Goal: Task Accomplishment & Management: Complete application form

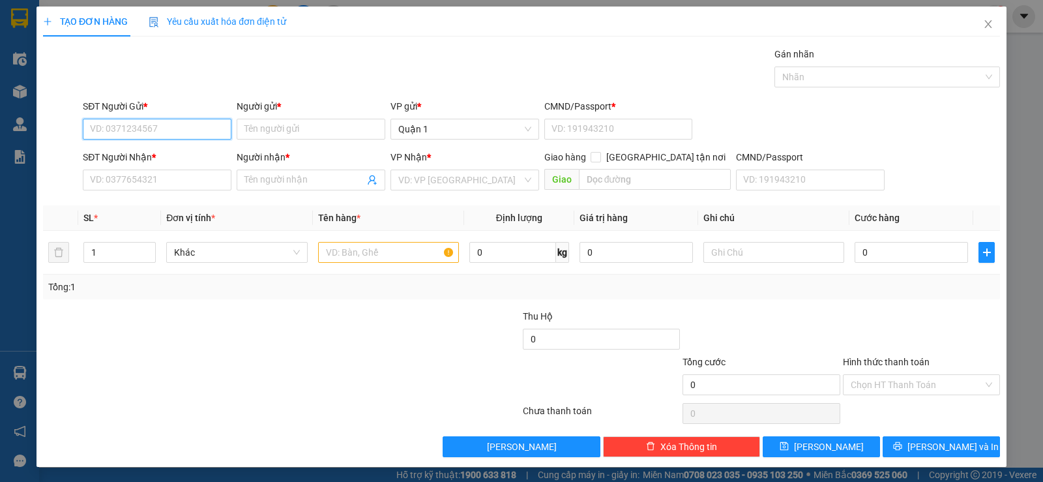
click at [211, 130] on input "SĐT Người Gửi *" at bounding box center [157, 129] width 149 height 21
click at [165, 151] on div "0346068302 - PHONG" at bounding box center [156, 155] width 132 height 14
type input "0346068302"
type input "PHONG"
type input "1"
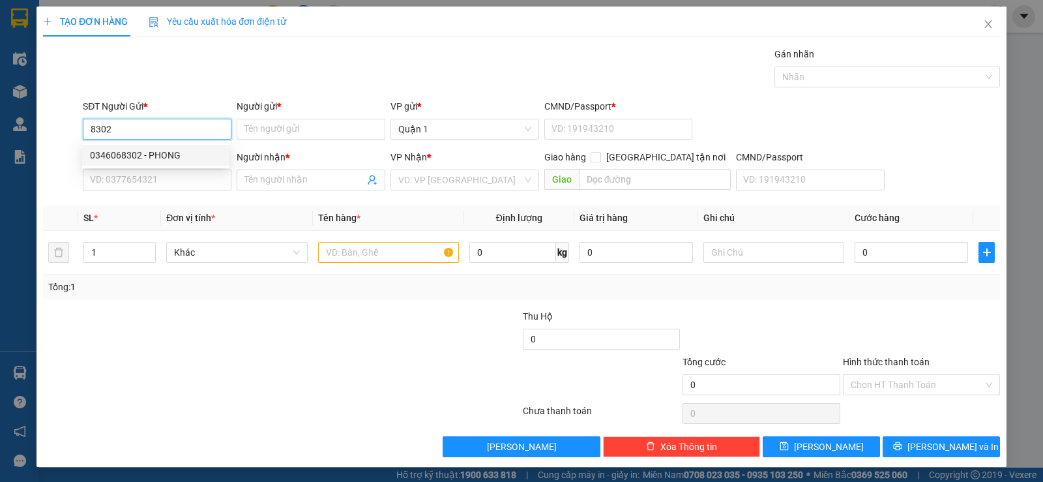
type input "0904686045"
type input "NAM"
type input "0346068302"
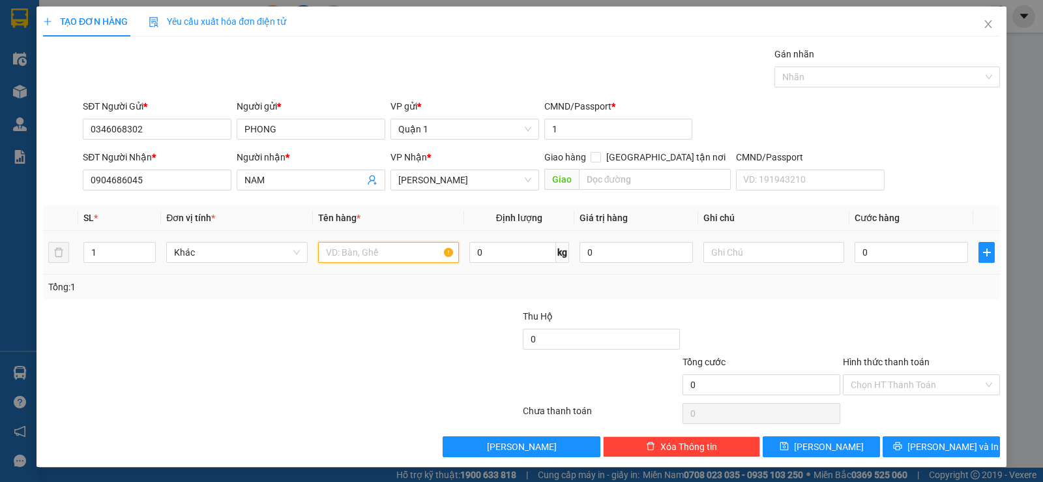
click at [397, 259] on input "text" at bounding box center [388, 252] width 141 height 21
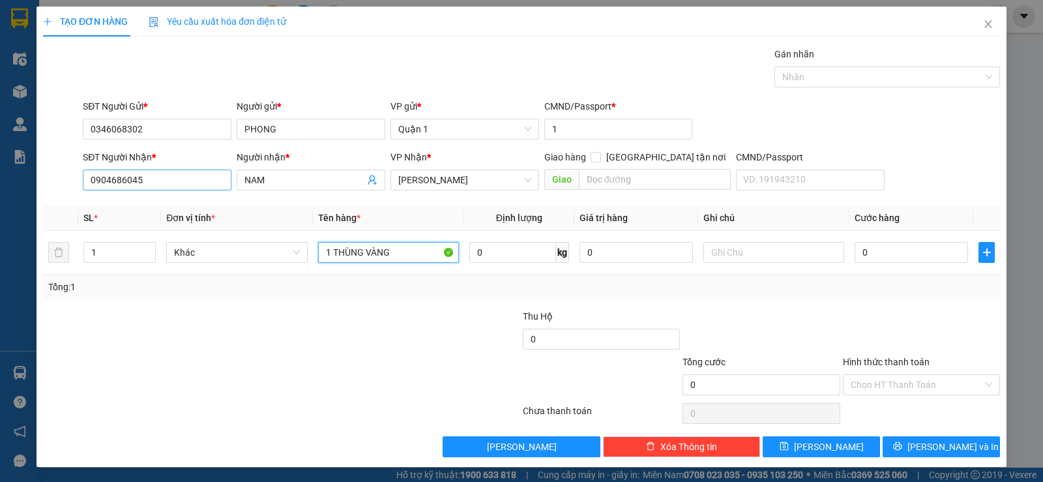
type input "1 THÙNG VÀNG"
click at [205, 177] on input "0904686045" at bounding box center [157, 180] width 149 height 21
click at [885, 261] on input "0" at bounding box center [911, 252] width 113 height 21
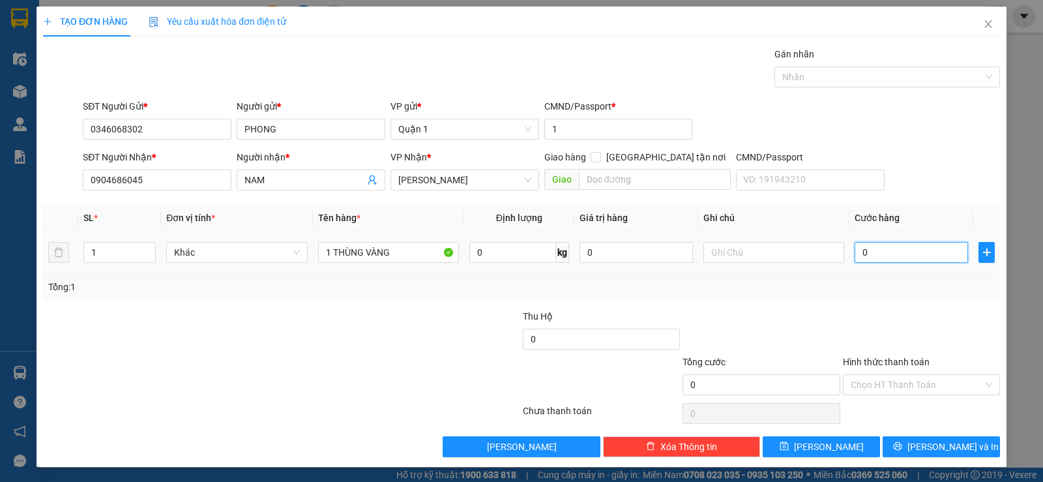
type input "4"
type input "40"
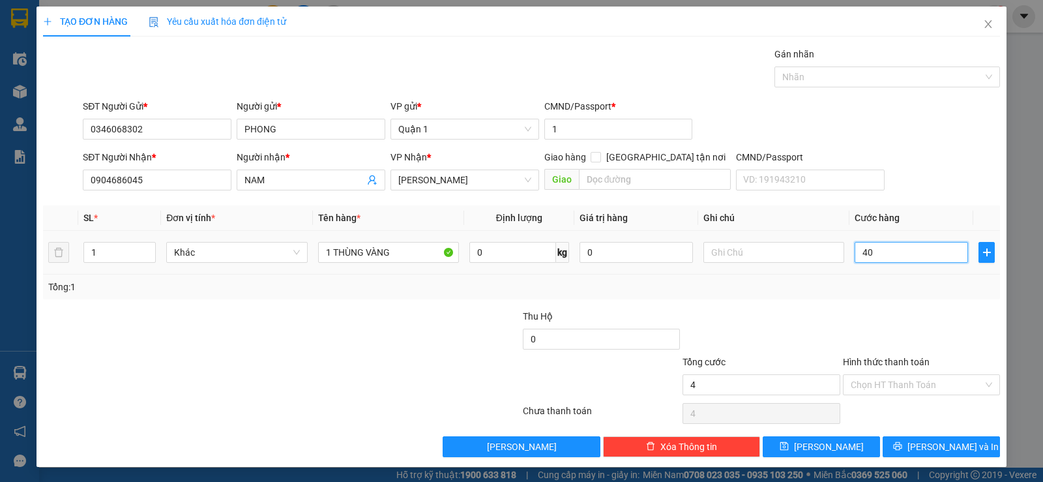
type input "40"
type input "40.000"
click at [786, 297] on div "Tổng: 1" at bounding box center [521, 287] width 957 height 25
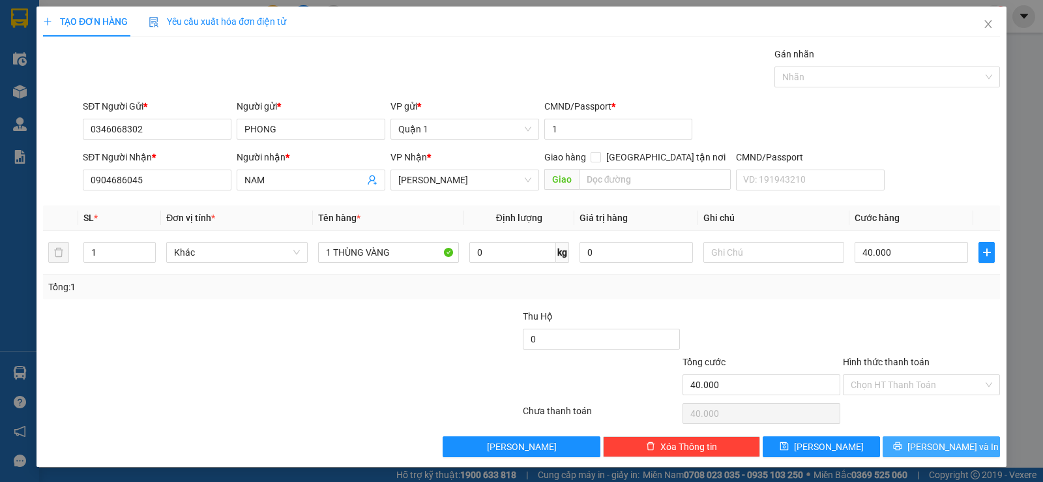
click at [949, 452] on span "Lưu và In" at bounding box center [953, 447] width 91 height 14
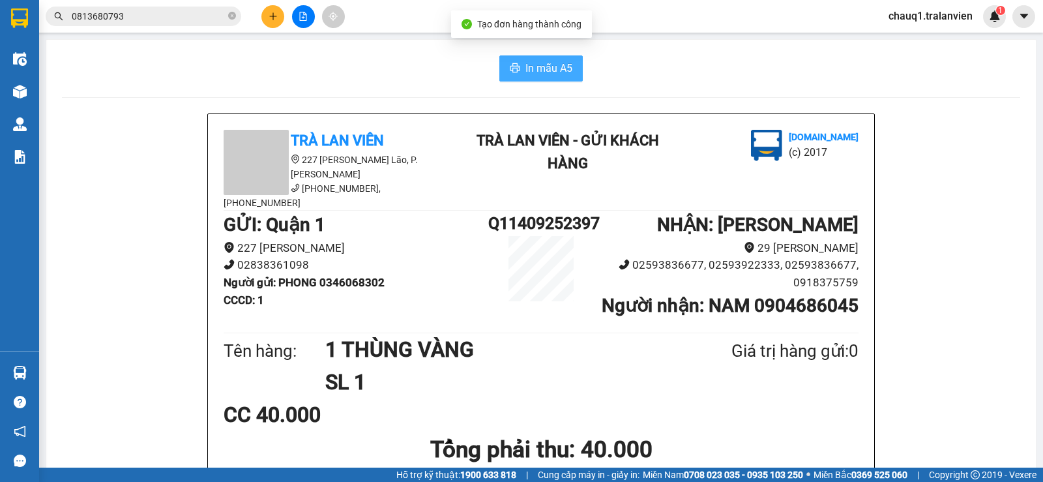
click at [560, 63] on span "In mẫu A5" at bounding box center [549, 68] width 47 height 16
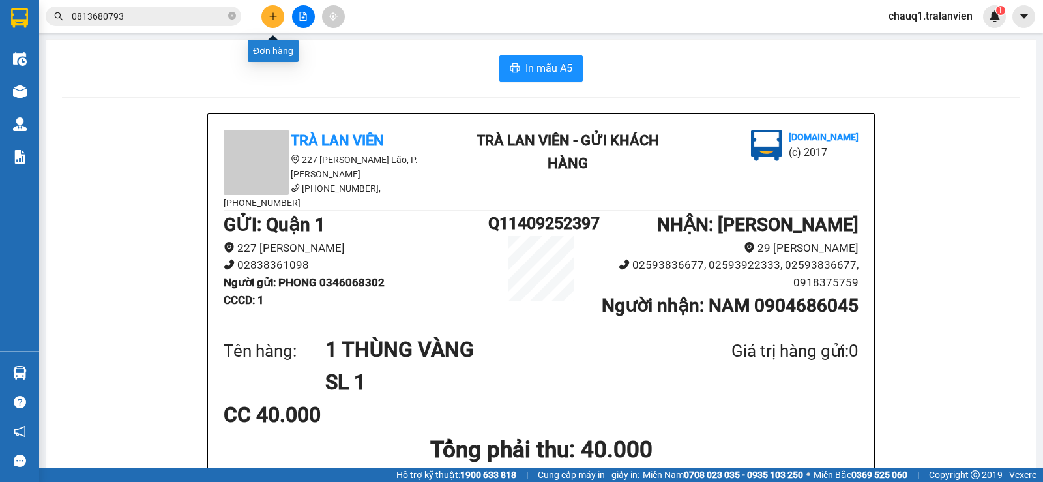
click at [275, 15] on icon "plus" at bounding box center [273, 16] width 9 height 9
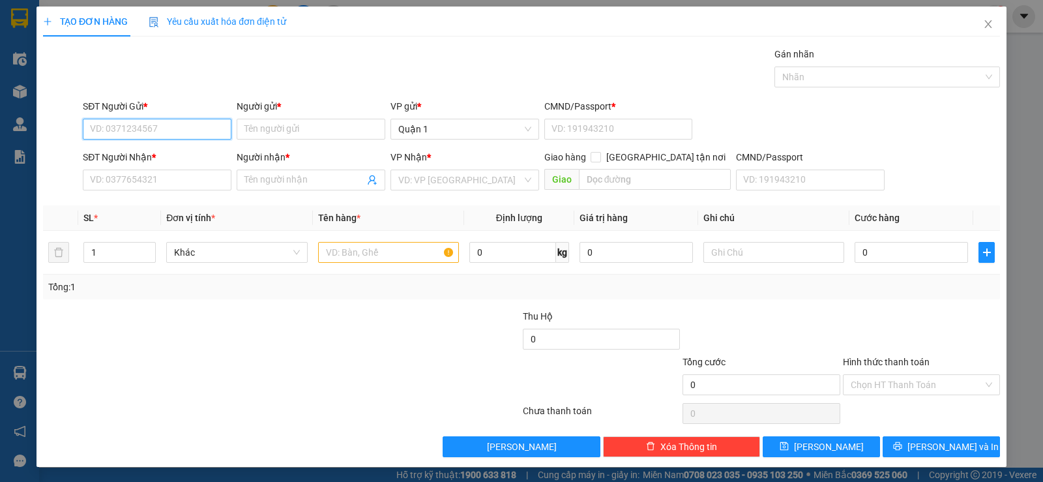
click at [151, 136] on input "SĐT Người Gửi *" at bounding box center [157, 129] width 149 height 21
type input "0378566257"
click at [308, 126] on input "Người gửi *" at bounding box center [311, 129] width 149 height 21
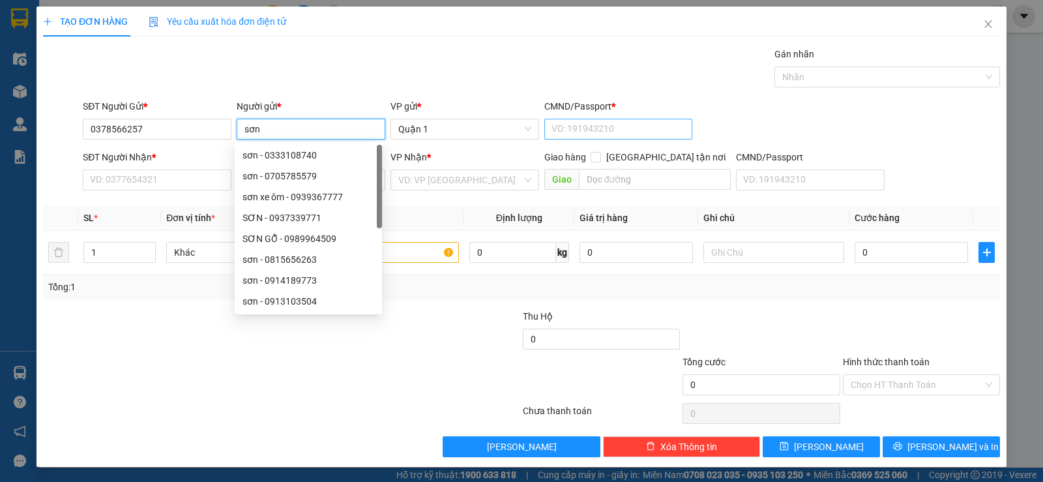
type input "sơn"
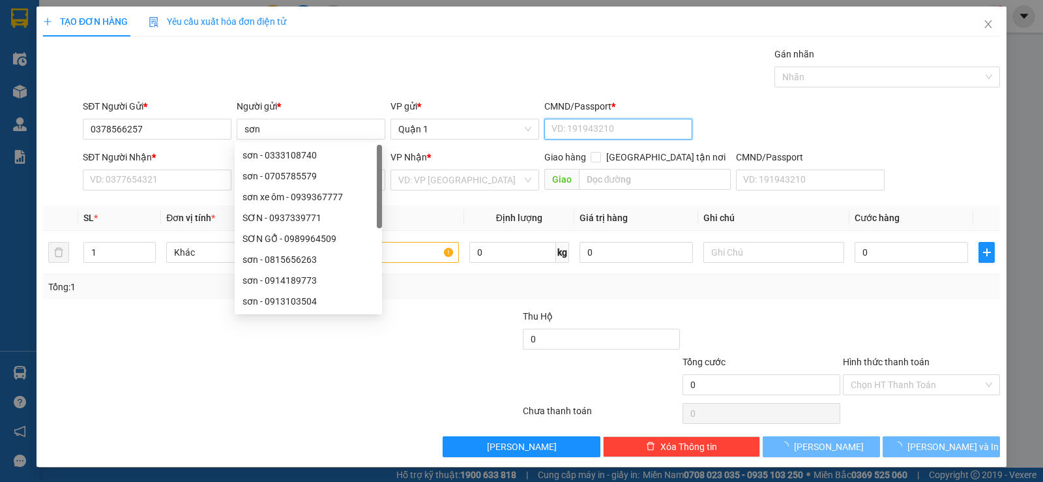
click at [588, 137] on input "CMND/Passport *" at bounding box center [619, 129] width 149 height 21
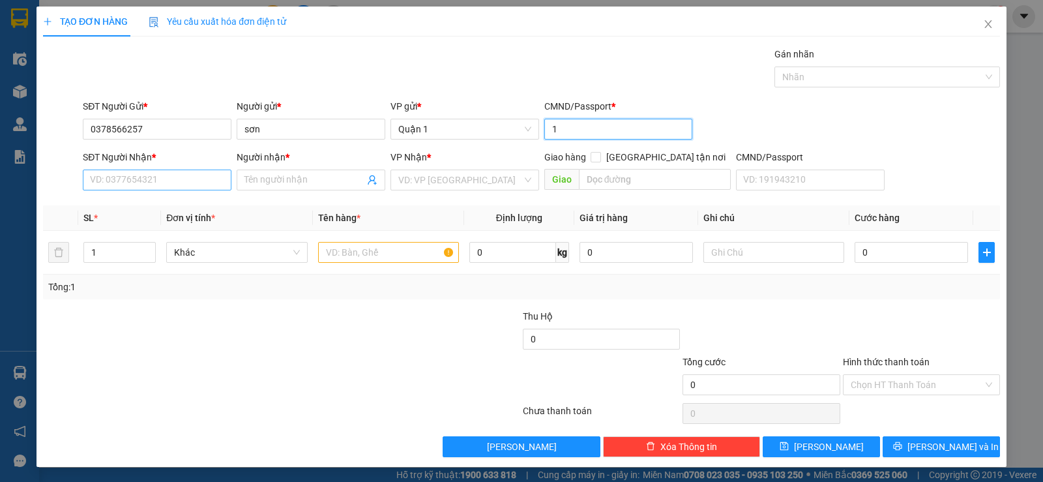
type input "1"
click at [132, 176] on input "SĐT Người Nhận *" at bounding box center [157, 180] width 149 height 21
click at [384, 255] on input "text" at bounding box center [388, 252] width 141 height 21
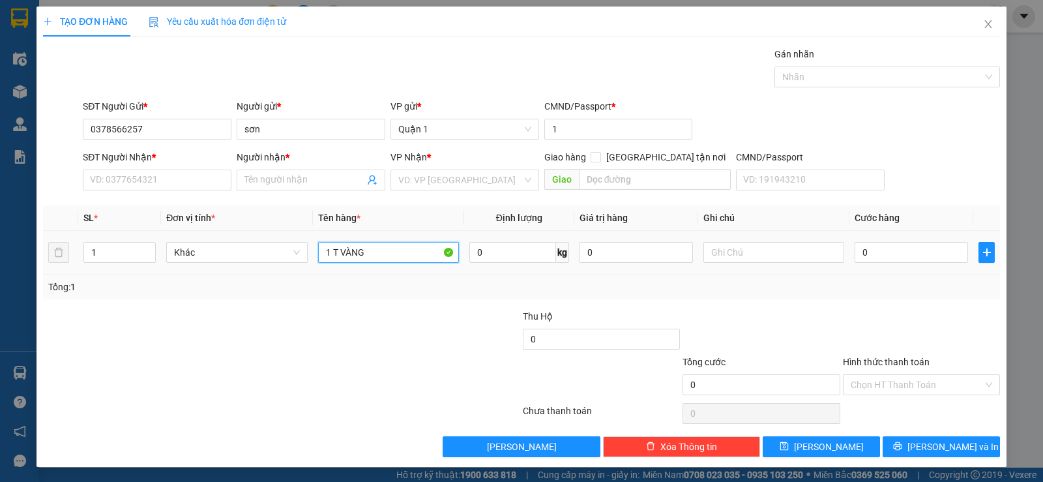
type input "1 T VÀNG"
click at [885, 241] on div "0" at bounding box center [911, 252] width 113 height 26
click at [884, 248] on input "0" at bounding box center [911, 252] width 113 height 21
type input "5"
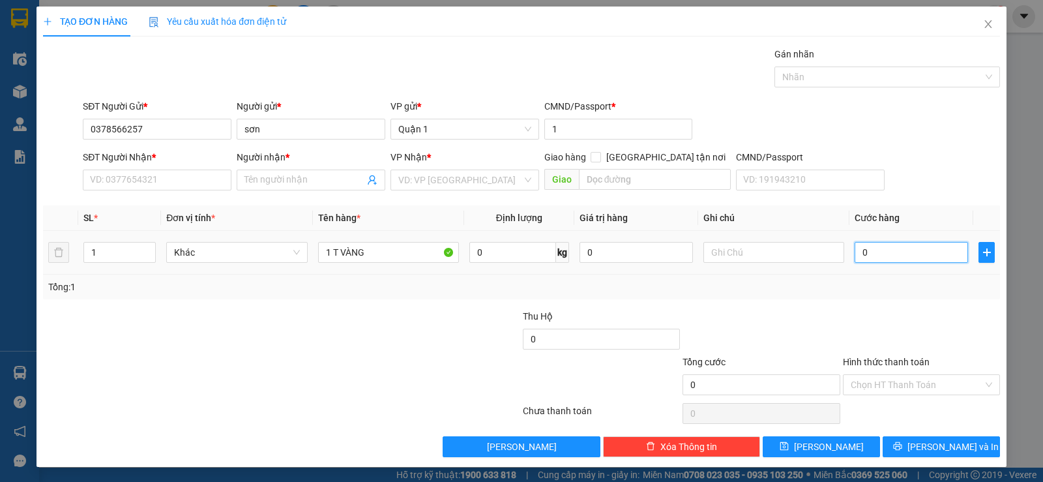
type input "5"
type input "50"
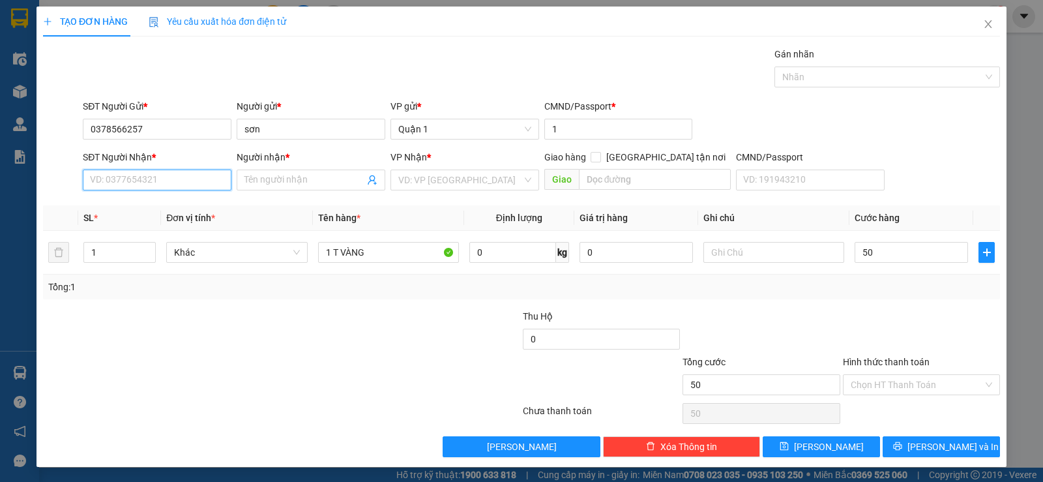
type input "50.000"
click at [218, 182] on input "SĐT Người Nhận *" at bounding box center [157, 180] width 149 height 21
type input "0344455010"
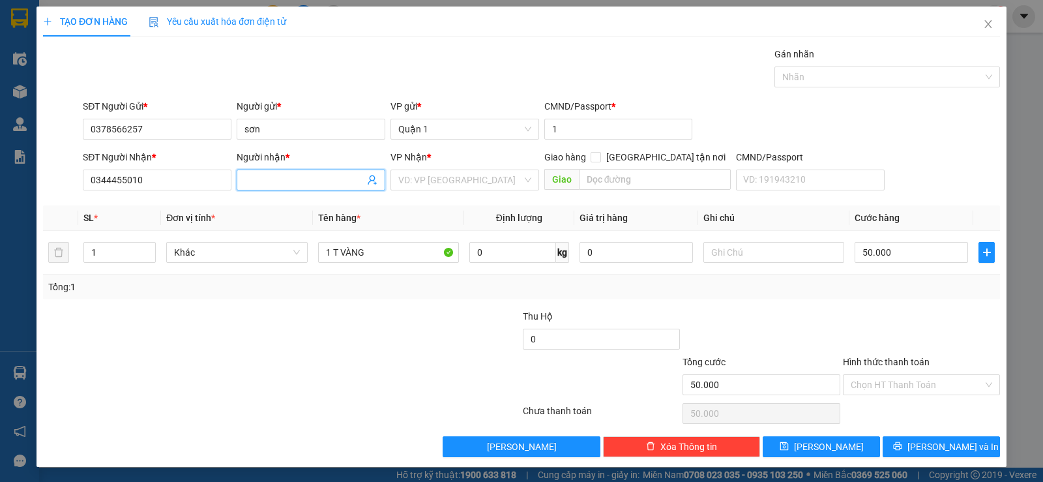
click at [263, 178] on input "Người nhận *" at bounding box center [305, 180] width 120 height 14
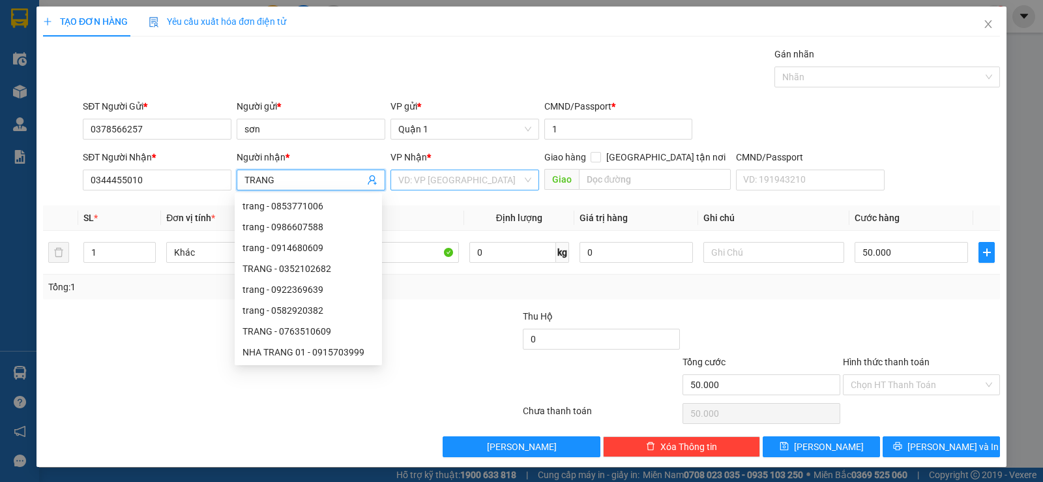
type input "TRANG"
click at [435, 185] on input "search" at bounding box center [460, 180] width 124 height 20
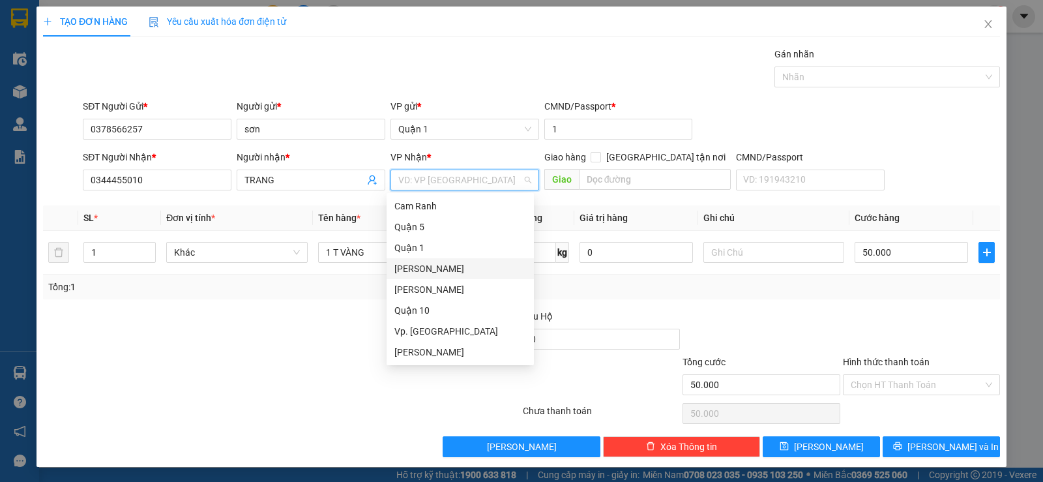
click at [421, 267] on div "[PERSON_NAME]" at bounding box center [461, 268] width 132 height 14
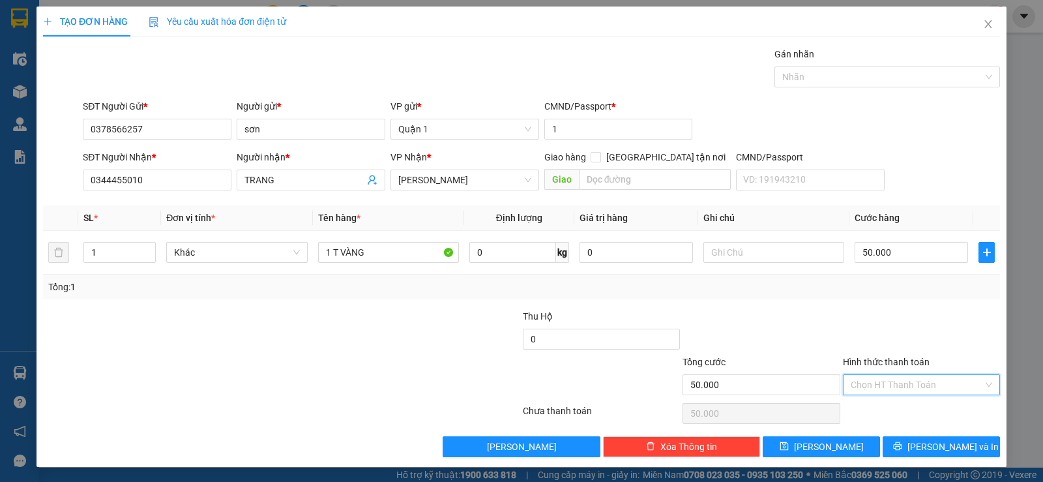
click at [861, 378] on input "Hình thức thanh toán" at bounding box center [917, 385] width 132 height 20
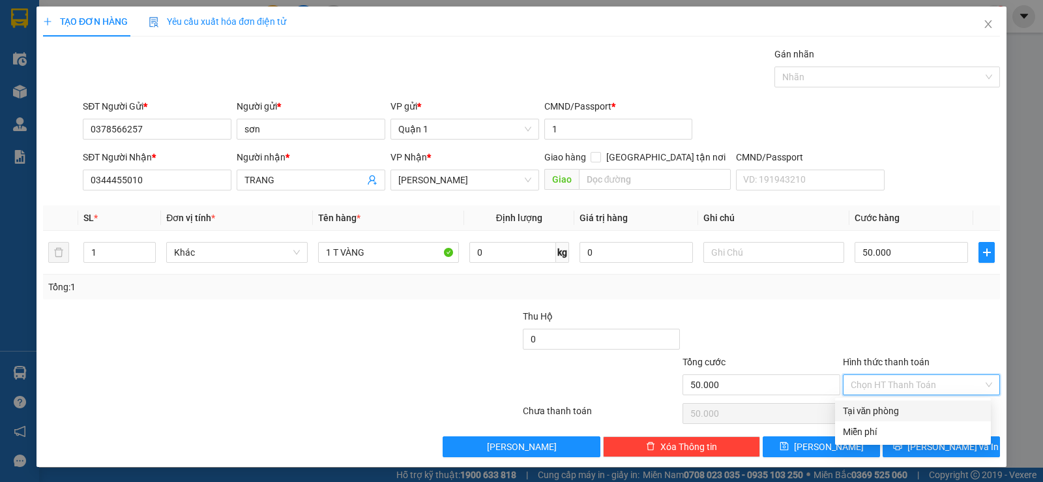
click at [865, 417] on div "Tại văn phòng" at bounding box center [913, 411] width 140 height 14
type input "0"
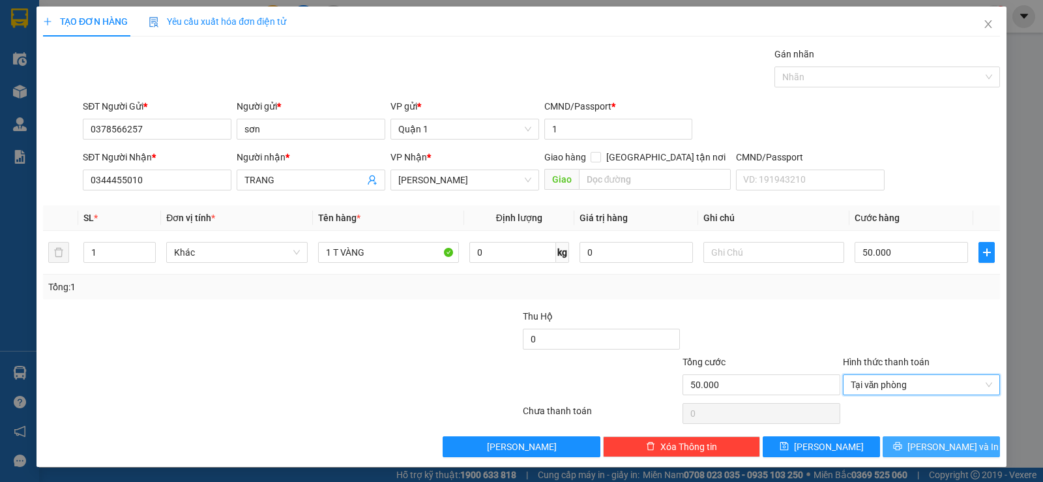
click at [905, 443] on button "Lưu và In" at bounding box center [941, 446] width 117 height 21
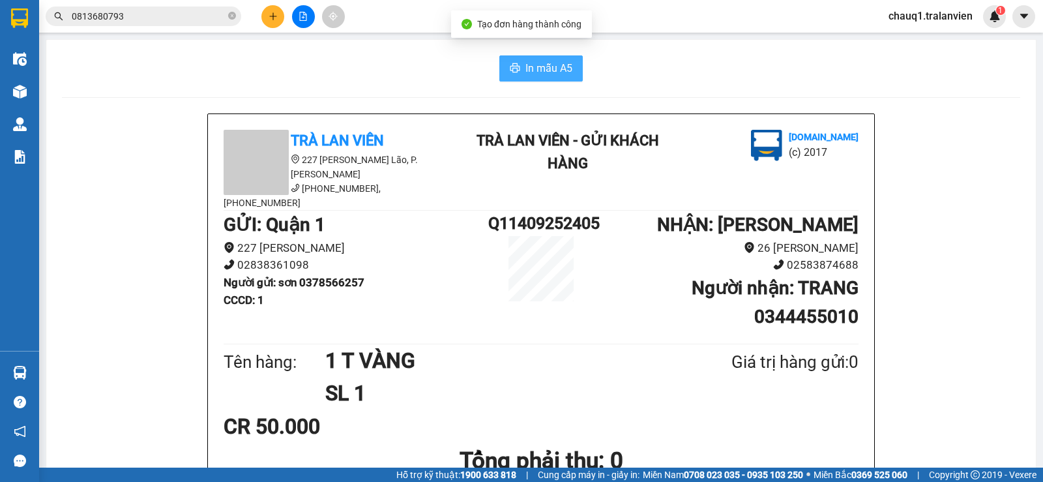
click at [526, 74] on span "In mẫu A5" at bounding box center [549, 68] width 47 height 16
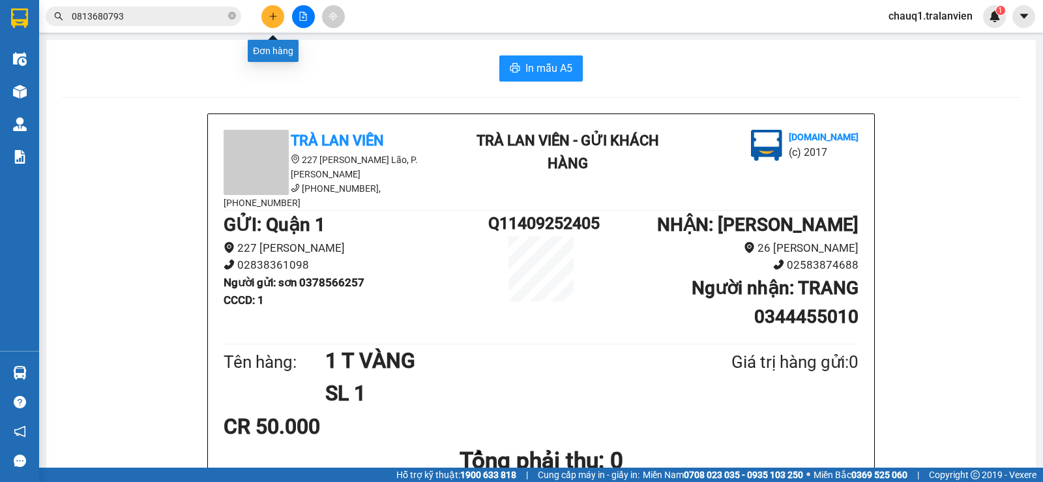
click at [265, 14] on button at bounding box center [272, 16] width 23 height 23
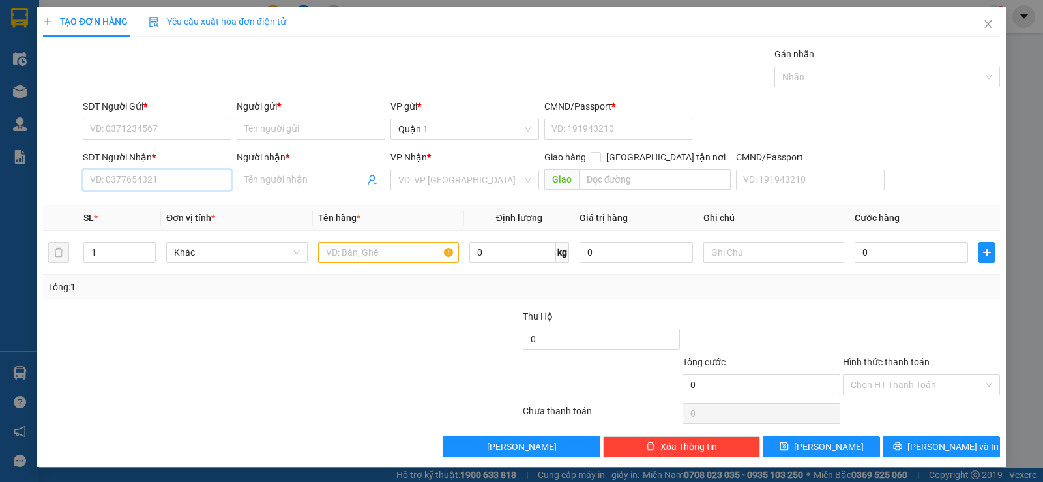
click at [118, 183] on input "SĐT Người Nhận *" at bounding box center [157, 180] width 149 height 21
drag, startPoint x: 112, startPoint y: 184, endPoint x: 61, endPoint y: 182, distance: 50.2
click at [63, 182] on div "SĐT Người Nhận * 222 Người nhận * Tên người nhận VP Nhận * VD: VP Sài Gòn Giao …" at bounding box center [522, 173] width 960 height 46
type input "0869712222"
click at [109, 201] on div "0869712222 - NHU" at bounding box center [156, 206] width 132 height 14
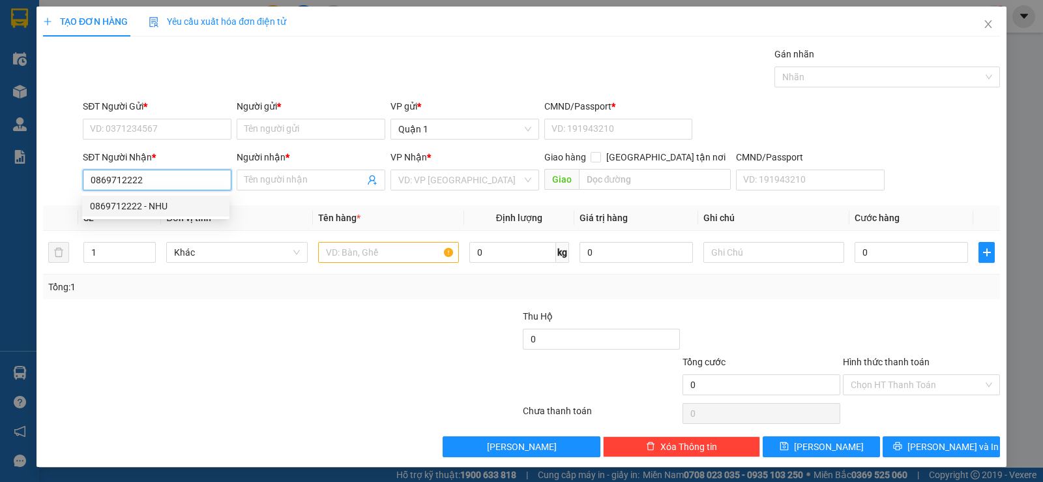
type input "NHU"
type input "0869712222"
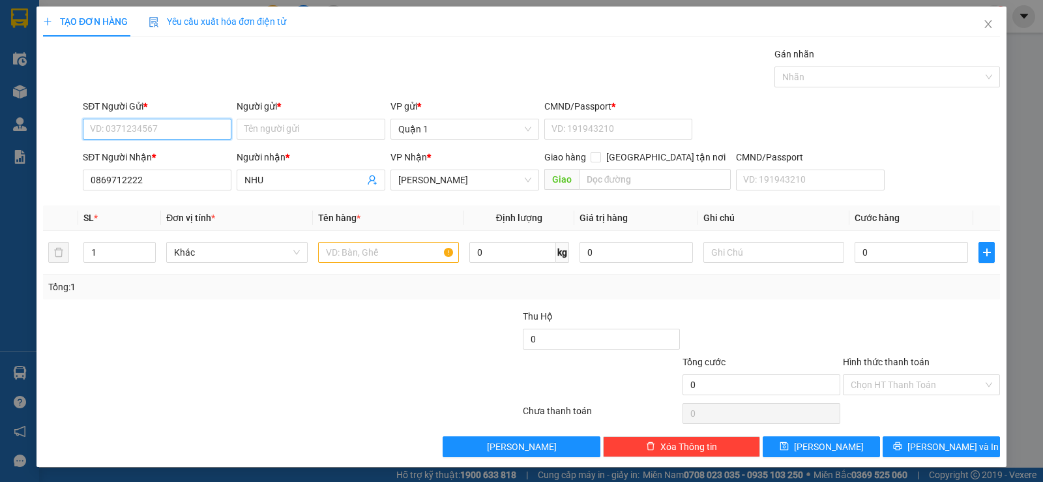
click at [105, 128] on input "SĐT Người Gửi *" at bounding box center [157, 129] width 149 height 21
click at [139, 155] on div "0973505595 - THÀNH" at bounding box center [156, 155] width 132 height 14
type input "0973505595"
type input "THÀNH"
type input "1"
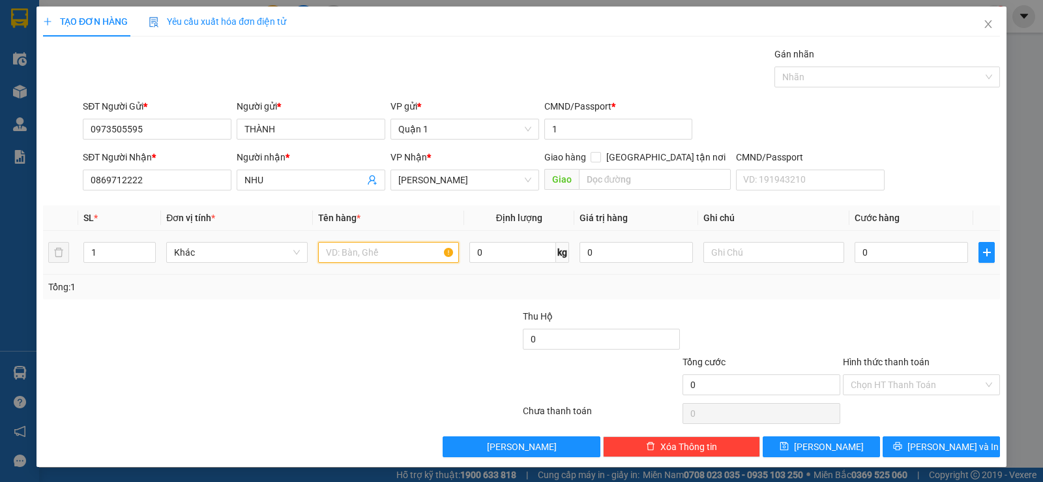
click at [358, 252] on input "text" at bounding box center [388, 252] width 141 height 21
type input "1 H VÀNG"
click at [903, 250] on input "0" at bounding box center [911, 252] width 113 height 21
type input "3"
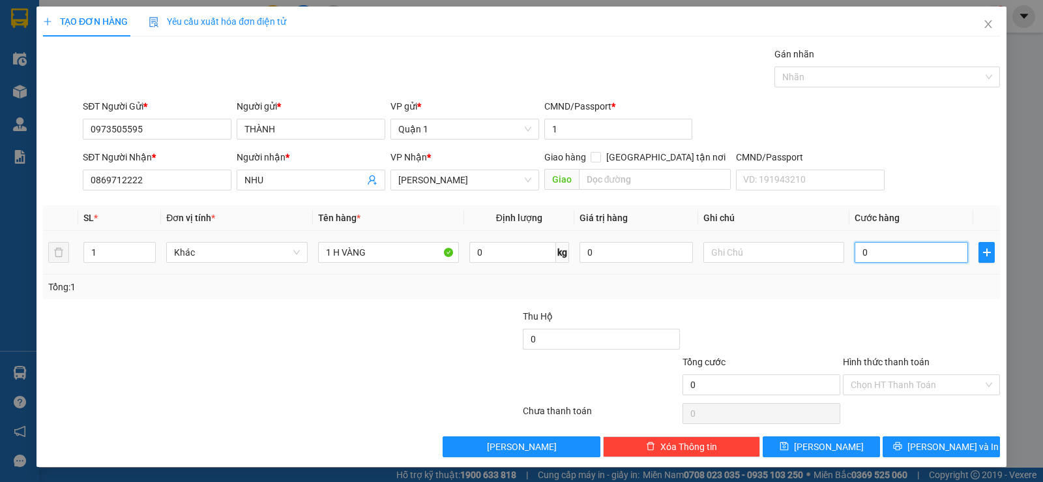
type input "3"
type input "30"
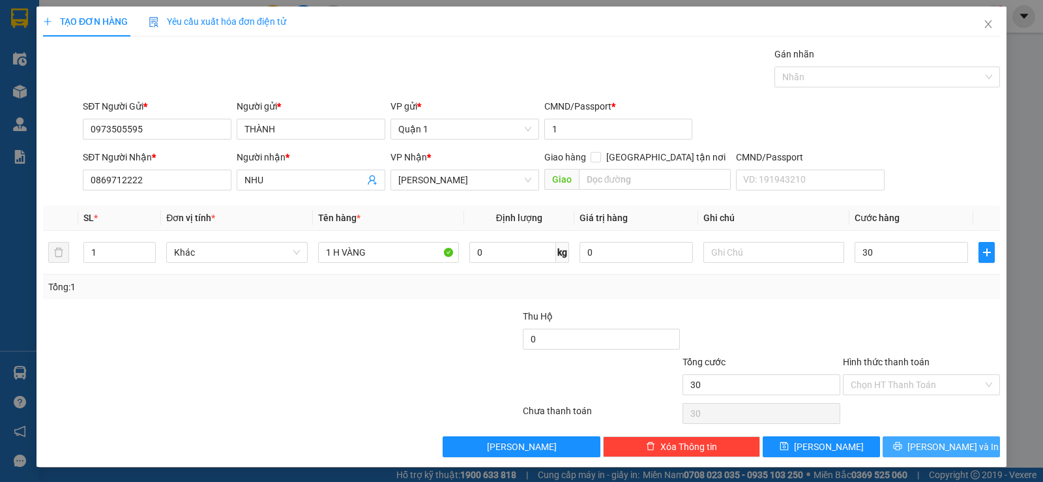
type input "30.000"
click at [974, 450] on button "Lưu và In" at bounding box center [941, 446] width 117 height 21
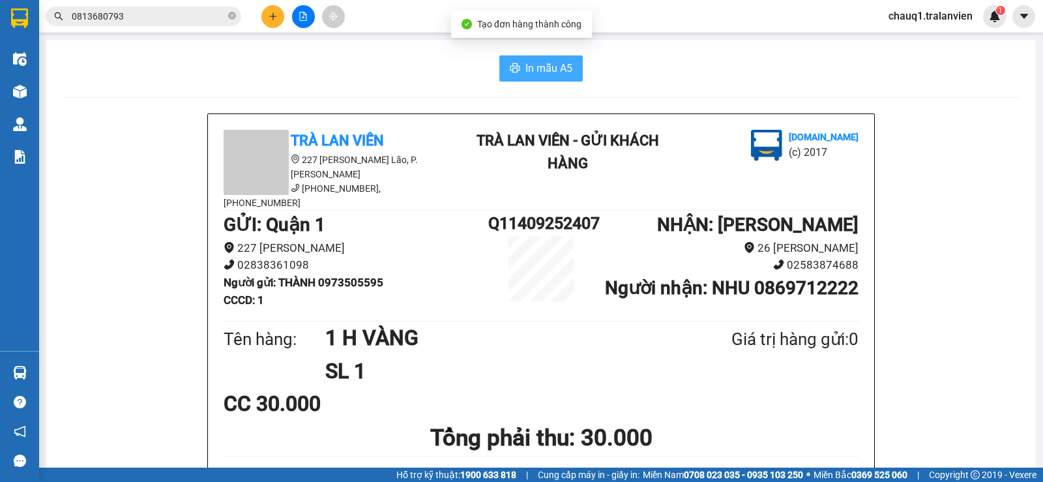
click at [501, 61] on button "In mẫu A5" at bounding box center [541, 68] width 83 height 26
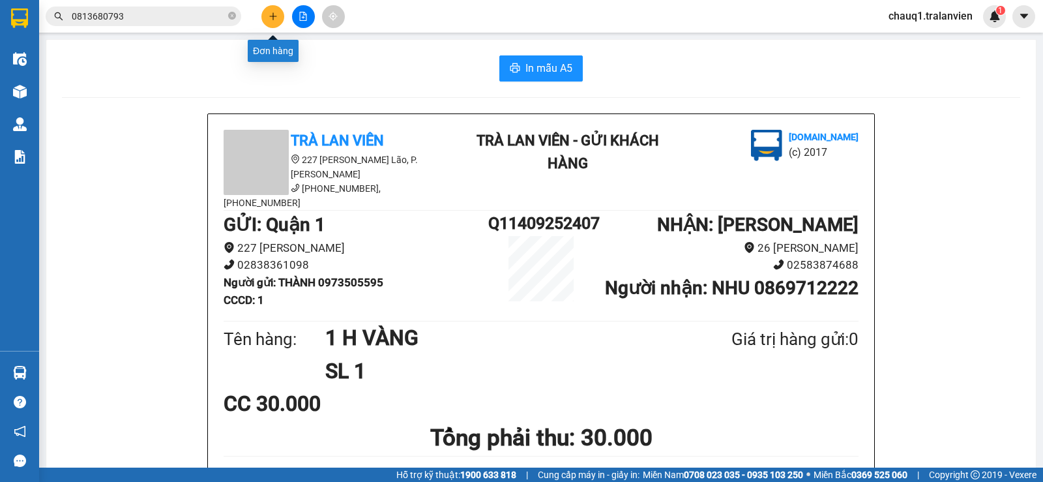
click at [269, 9] on button at bounding box center [272, 16] width 23 height 23
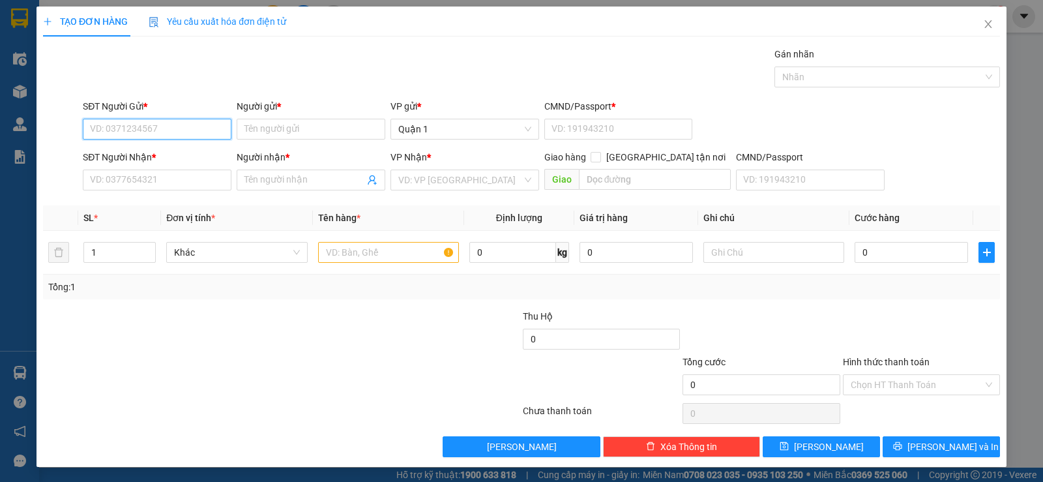
click at [155, 132] on input "SĐT Người Gửi *" at bounding box center [157, 129] width 149 height 21
click at [149, 175] on div "0902744904 - KHOA" at bounding box center [156, 176] width 132 height 14
type input "0902744904"
type input "KHOA"
type input "1"
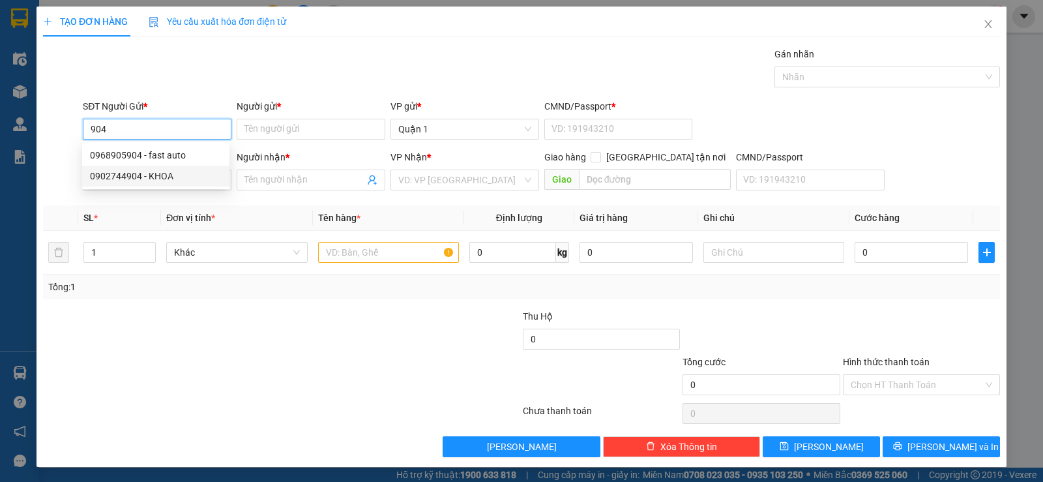
type input "0935341161"
type input "GIANG"
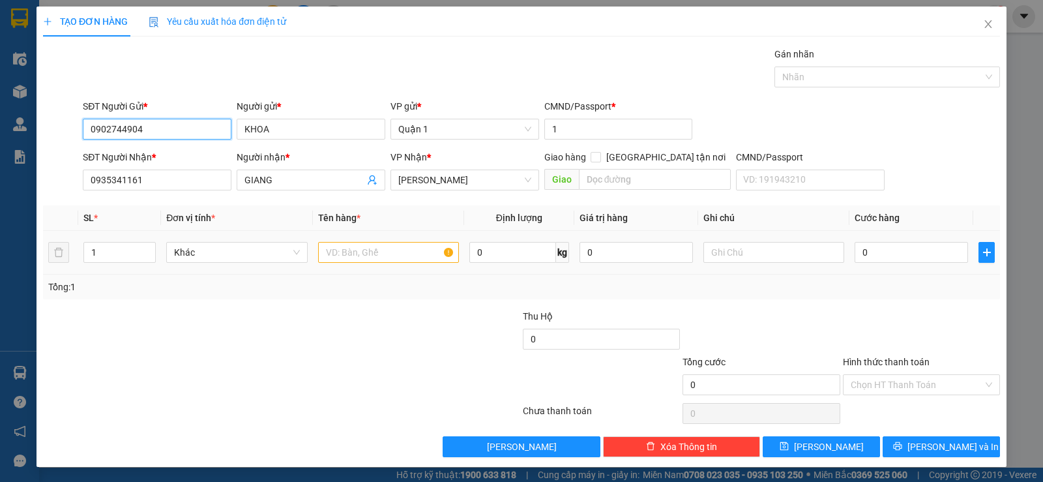
type input "0902744904"
click at [383, 254] on input "text" at bounding box center [388, 252] width 141 height 21
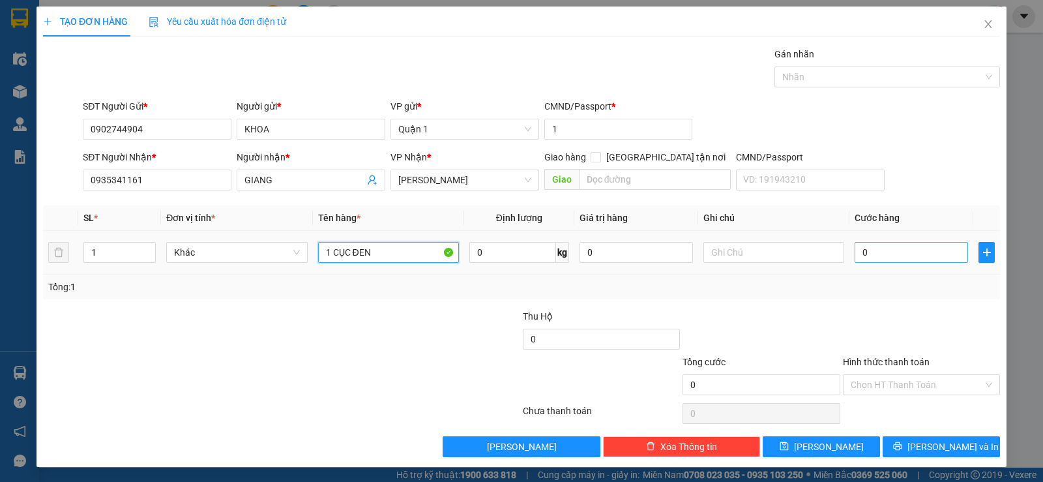
type input "1 CỤC ĐEN"
click at [895, 255] on input "0" at bounding box center [911, 252] width 113 height 21
type input "3"
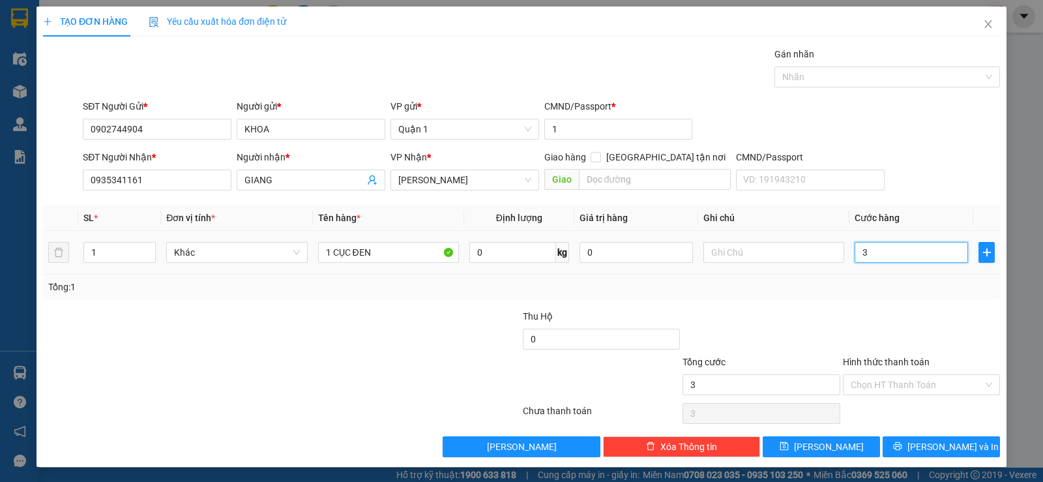
type input "30"
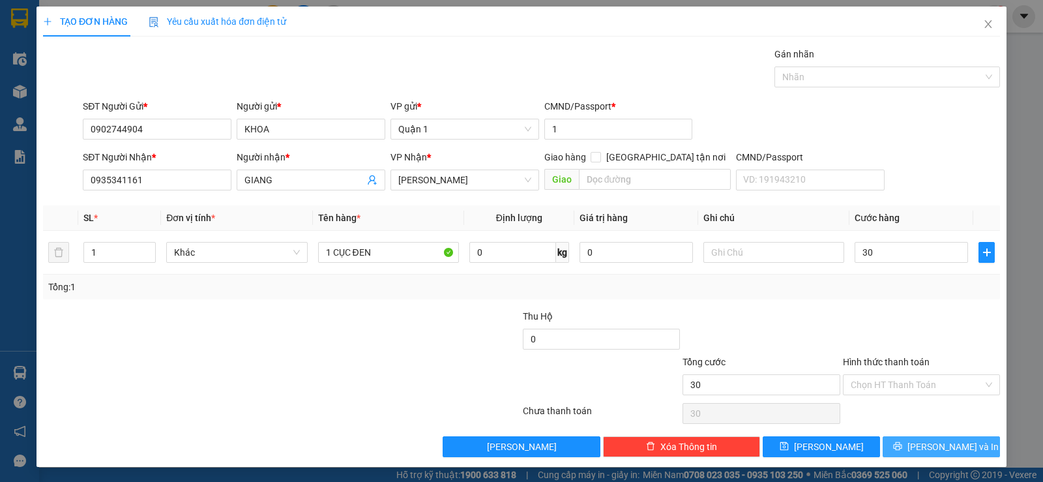
type input "30.000"
click at [943, 455] on button "Lưu và In" at bounding box center [941, 446] width 117 height 21
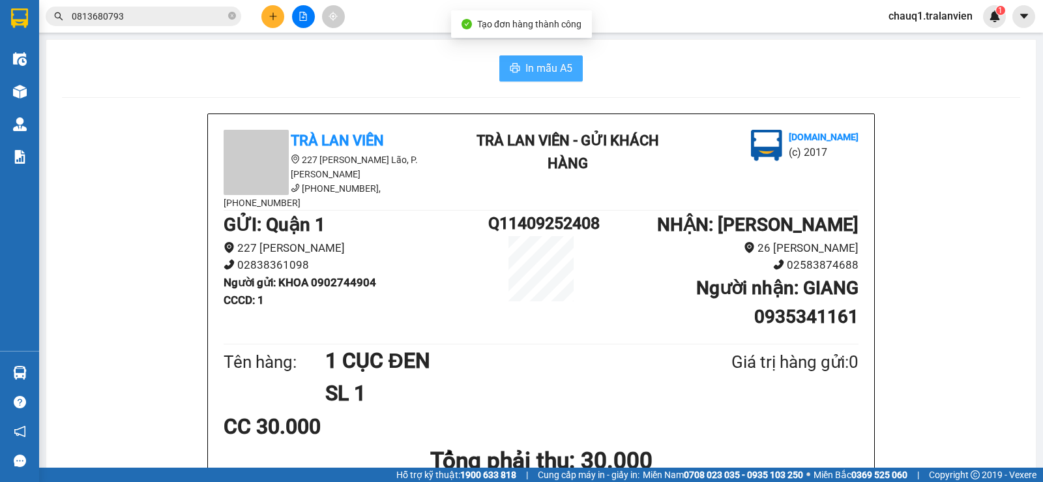
click at [559, 72] on span "In mẫu A5" at bounding box center [549, 68] width 47 height 16
click at [124, 19] on input "0813680793" at bounding box center [149, 16] width 154 height 14
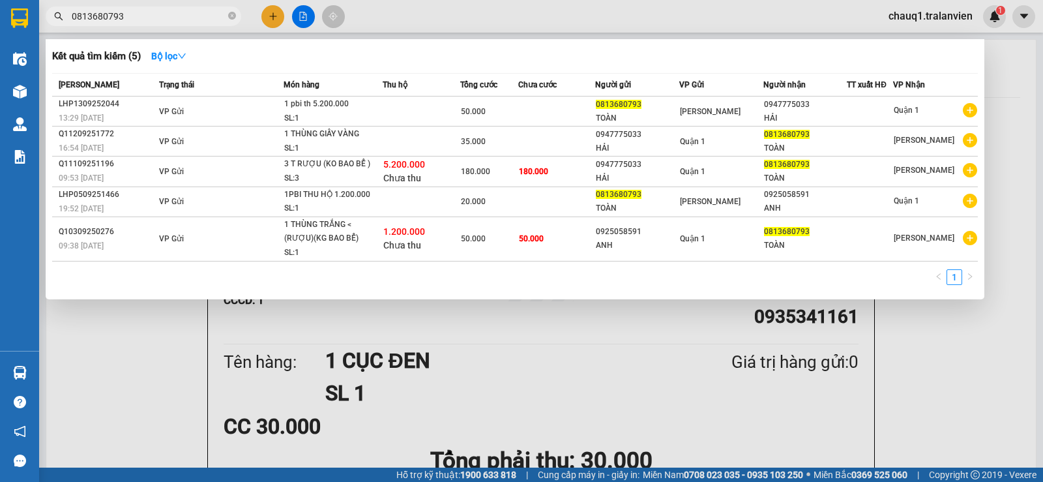
click at [124, 19] on input "0813680793" at bounding box center [149, 16] width 154 height 14
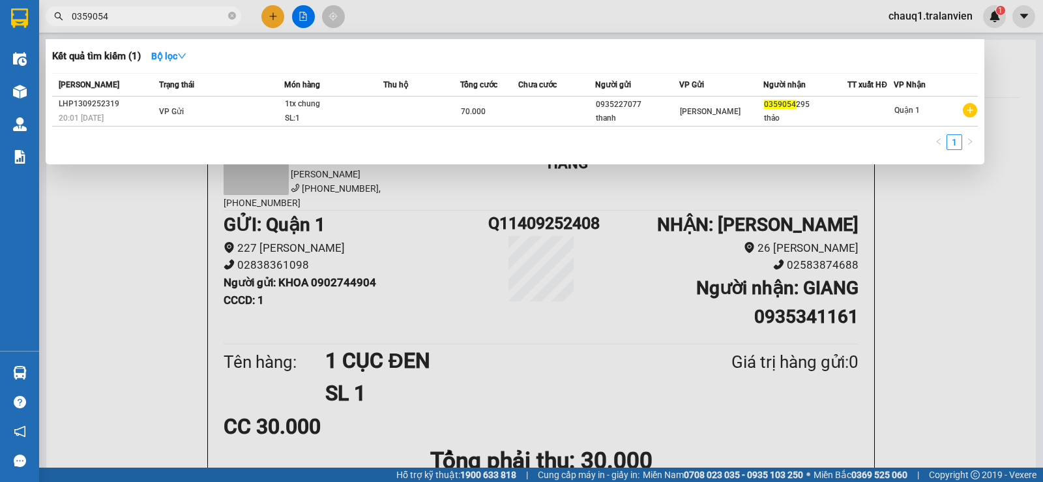
type input "0359054"
click at [274, 10] on div at bounding box center [521, 241] width 1043 height 482
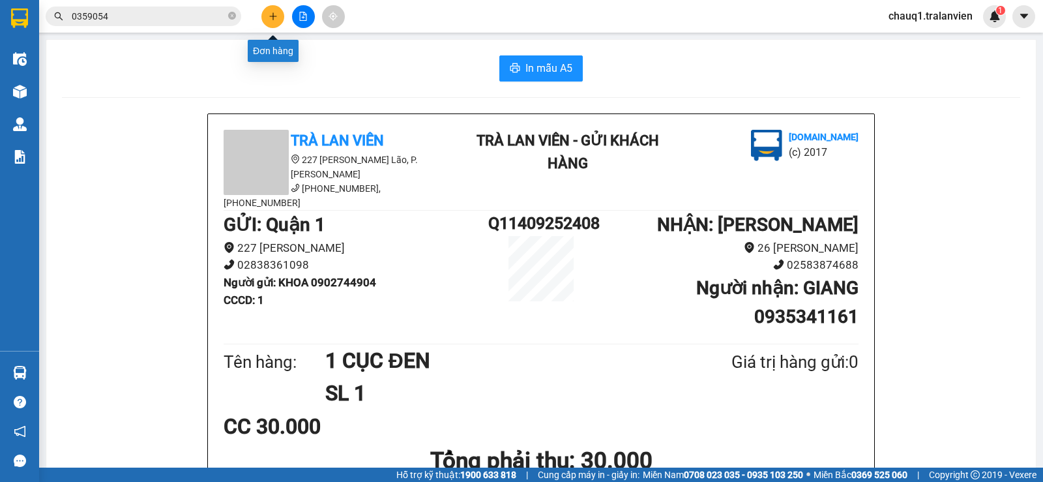
click at [275, 18] on icon "plus" at bounding box center [273, 16] width 9 height 9
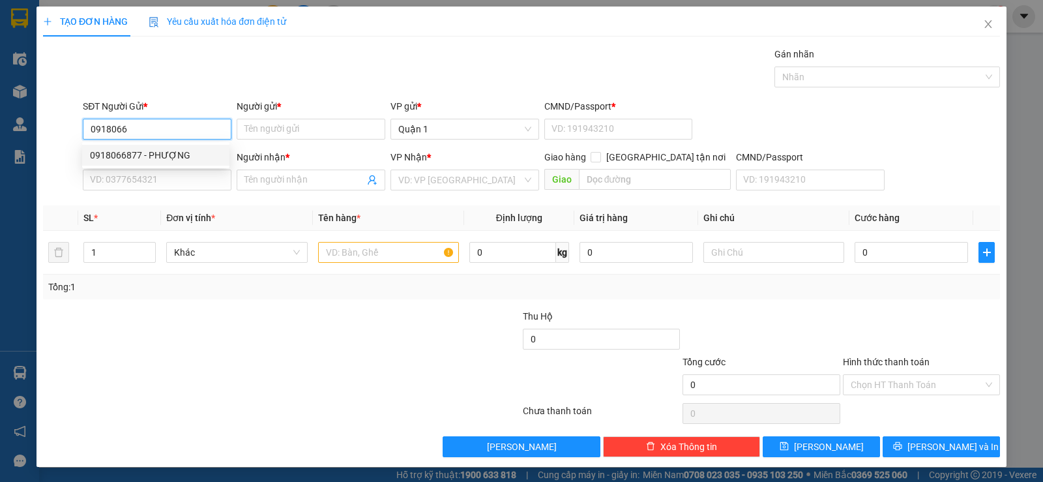
click at [179, 158] on div "0918066877 - PHƯỢNG" at bounding box center [156, 155] width 132 height 14
type input "0918066877"
type input "PHƯỢNG"
type input "1"
type input "0374015938"
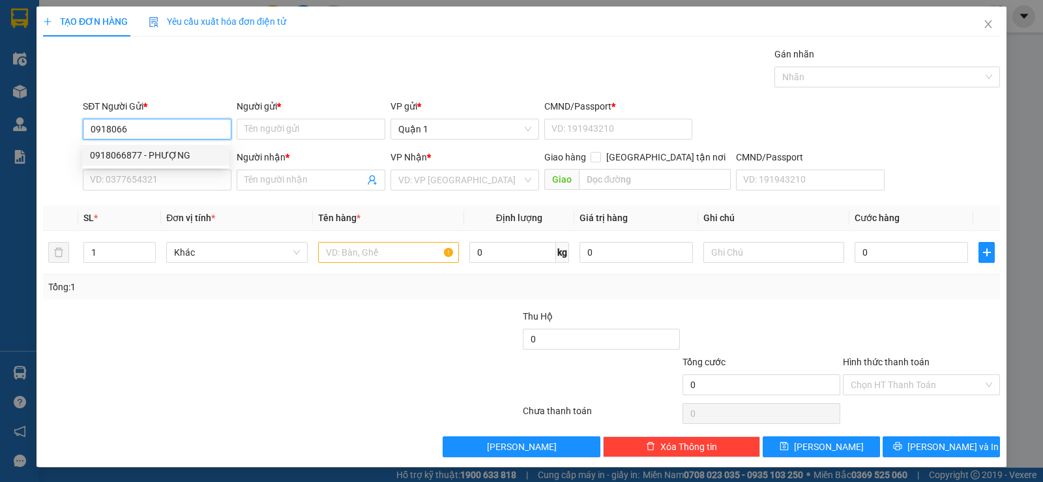
type input "CÔ LAN"
type input "0918066877"
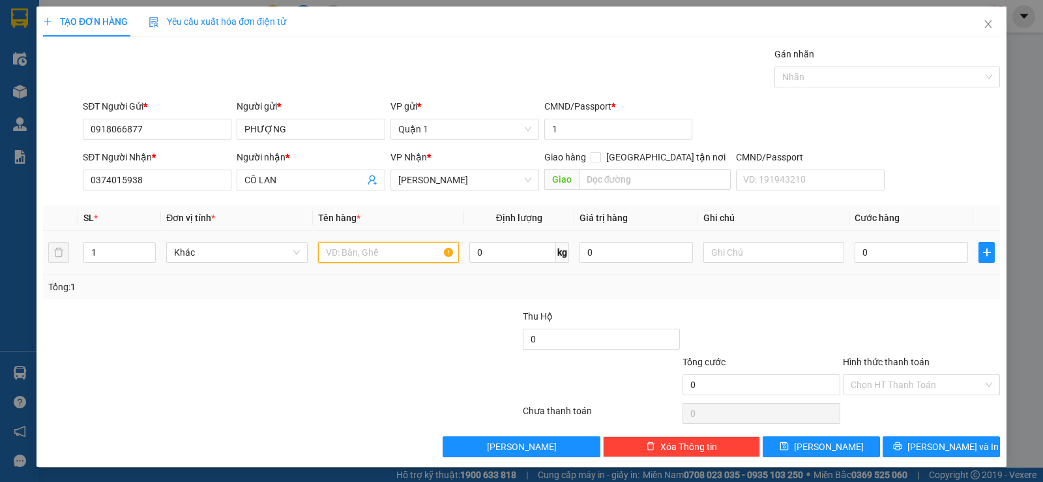
click at [358, 255] on input "text" at bounding box center [388, 252] width 141 height 21
type input "1 T VÀNG"
click at [878, 258] on input "0" at bounding box center [911, 252] width 113 height 21
type input "3"
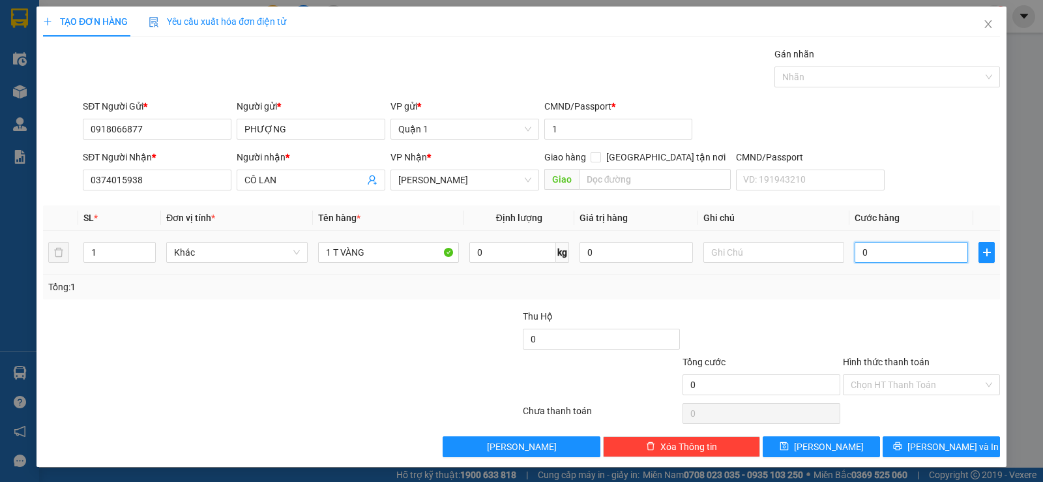
type input "3"
type input "30"
type input "30.000"
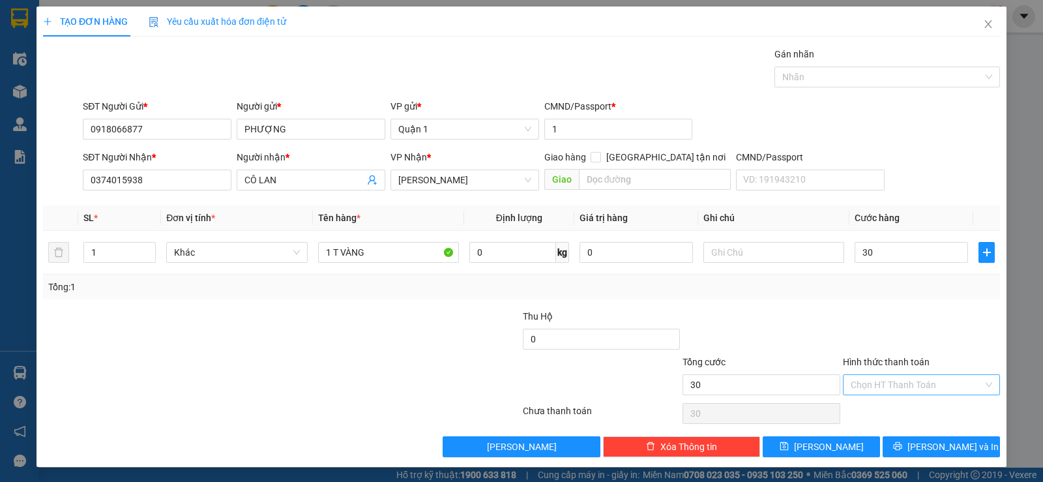
type input "30.000"
click at [909, 391] on input "Hình thức thanh toán" at bounding box center [917, 385] width 132 height 20
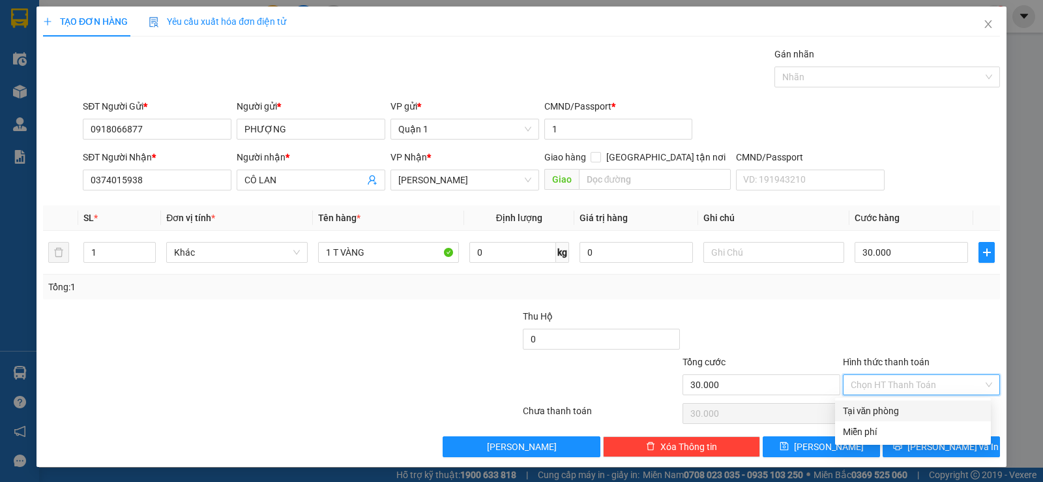
click at [883, 410] on div "Tại văn phòng" at bounding box center [913, 411] width 140 height 14
type input "0"
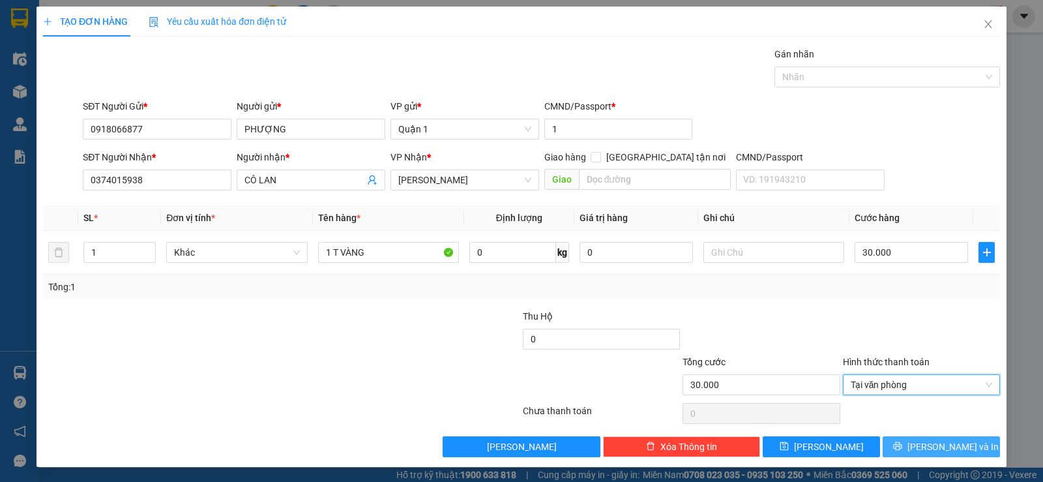
click at [895, 456] on button "Lưu và In" at bounding box center [941, 446] width 117 height 21
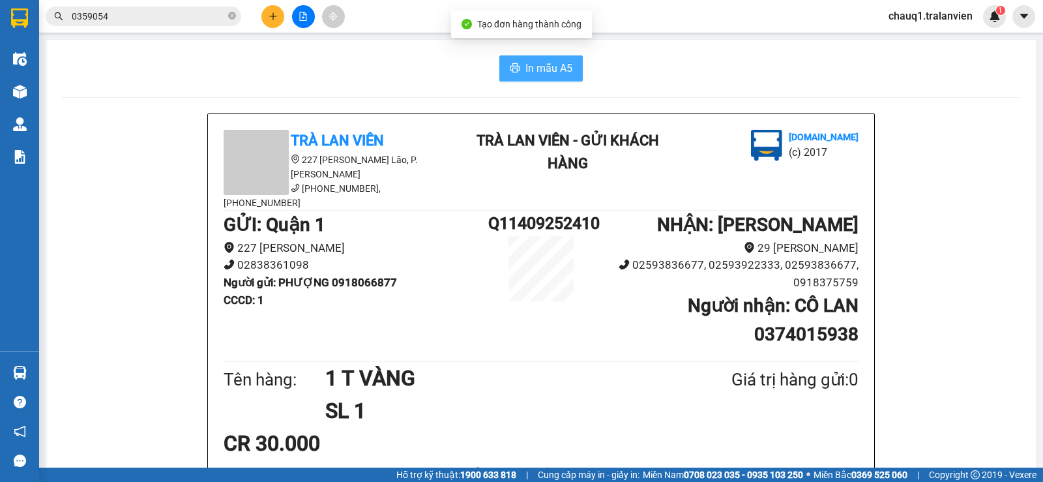
click at [517, 64] on button "In mẫu A5" at bounding box center [541, 68] width 83 height 26
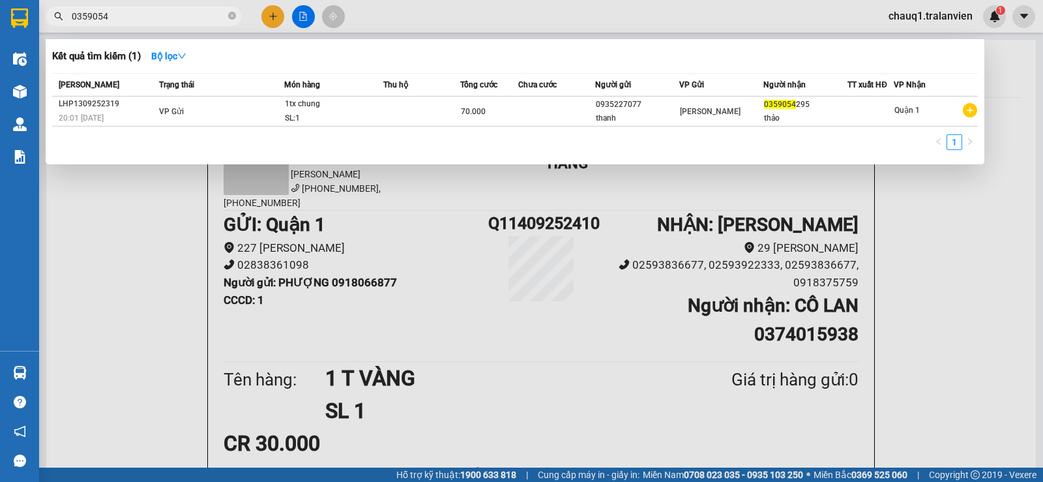
click at [234, 9] on span at bounding box center [232, 16] width 8 height 14
click at [117, 14] on input "0359054" at bounding box center [149, 16] width 154 height 14
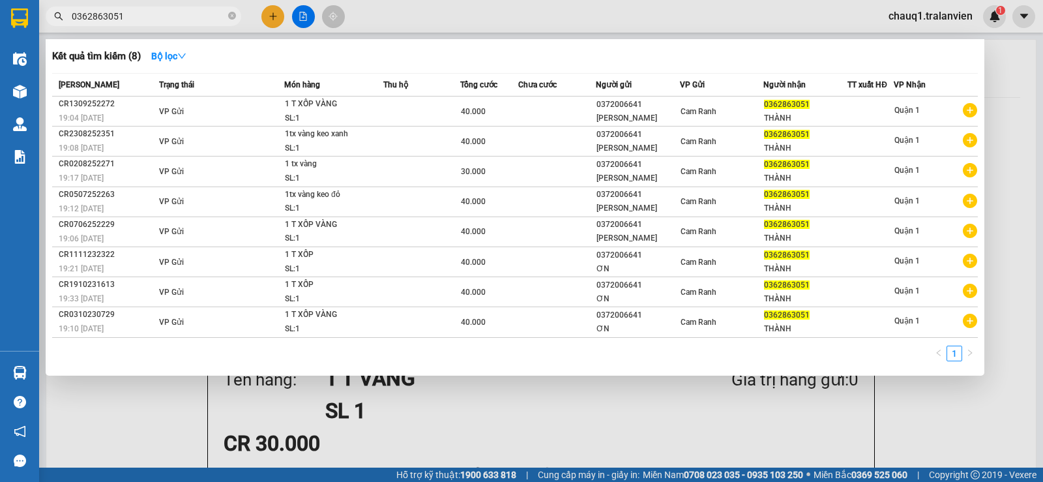
type input "0362863051"
click at [276, 17] on div at bounding box center [521, 241] width 1043 height 482
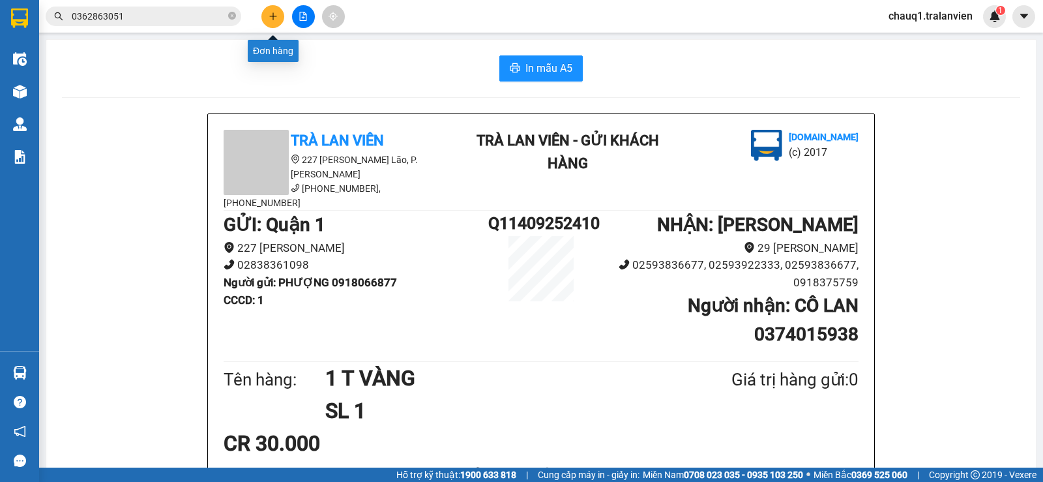
click at [276, 17] on icon "plus" at bounding box center [273, 16] width 9 height 9
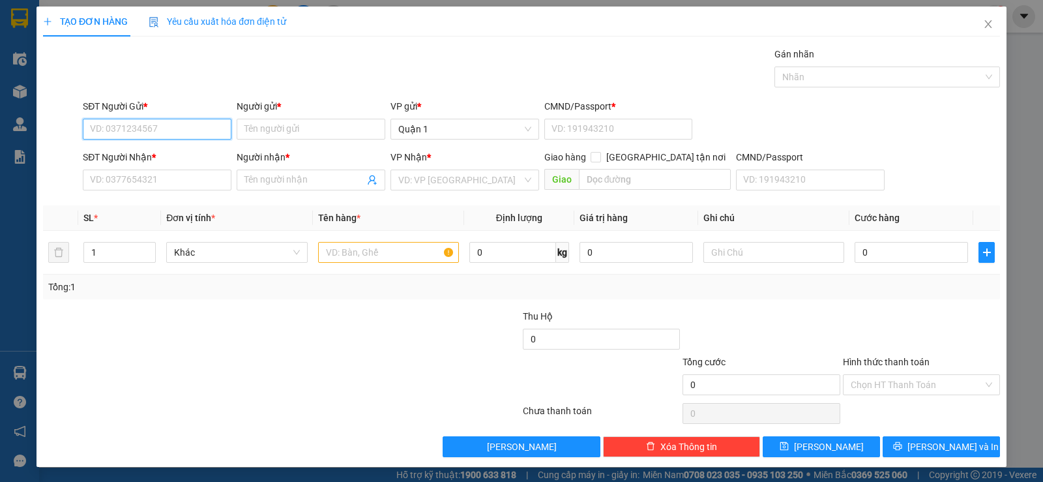
click at [130, 126] on input "SĐT Người Gửi *" at bounding box center [157, 129] width 149 height 21
type input "0919892979"
click at [98, 159] on div "0919892979 - HÀ" at bounding box center [163, 155] width 147 height 14
type input "HÀ"
type input "1"
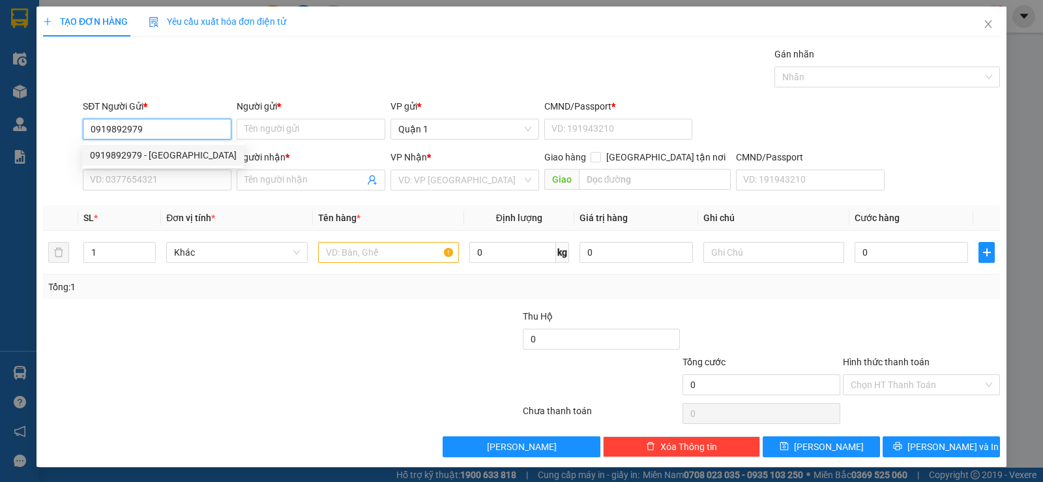
type input "0772429639"
type input "TDP-TRÚC AN"
type input "0919892979"
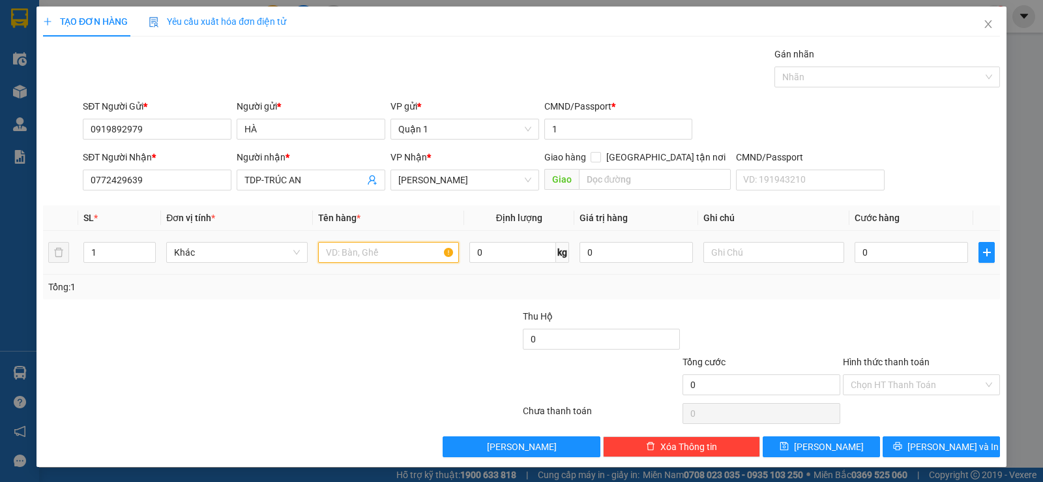
click at [368, 254] on input "text" at bounding box center [388, 252] width 141 height 21
type input "1 KIỆN T VÀNG"
click at [922, 258] on input "0" at bounding box center [911, 252] width 113 height 21
type input "4"
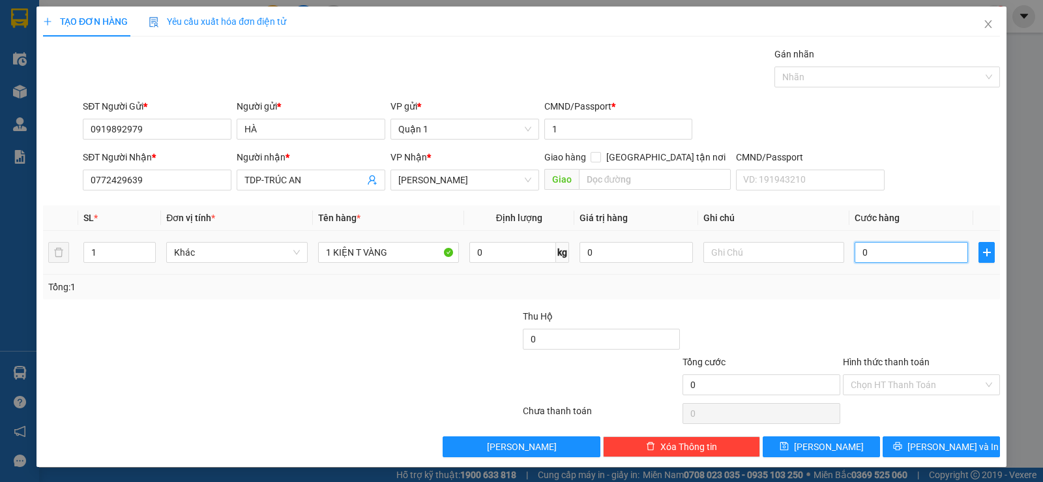
type input "4"
type input "45"
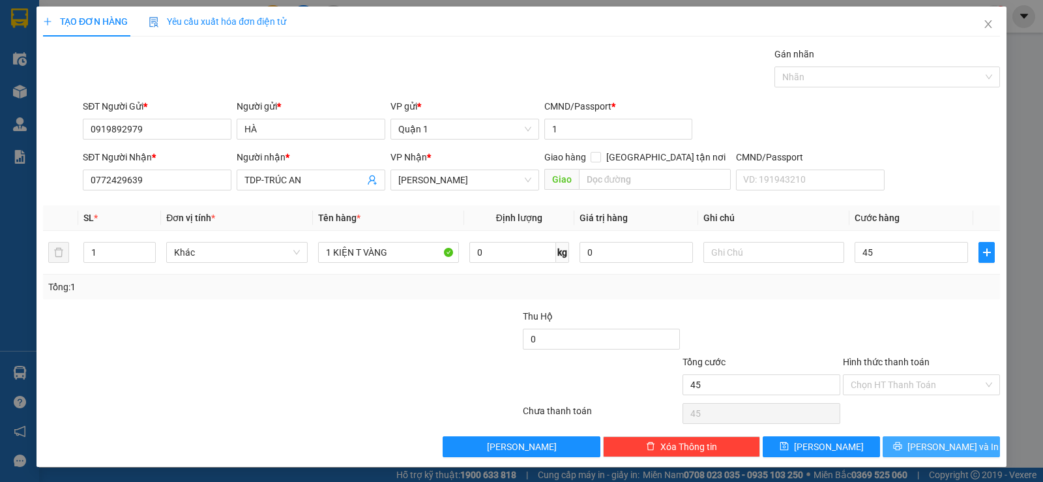
type input "45.000"
click at [922, 445] on span "Lưu và In" at bounding box center [953, 447] width 91 height 14
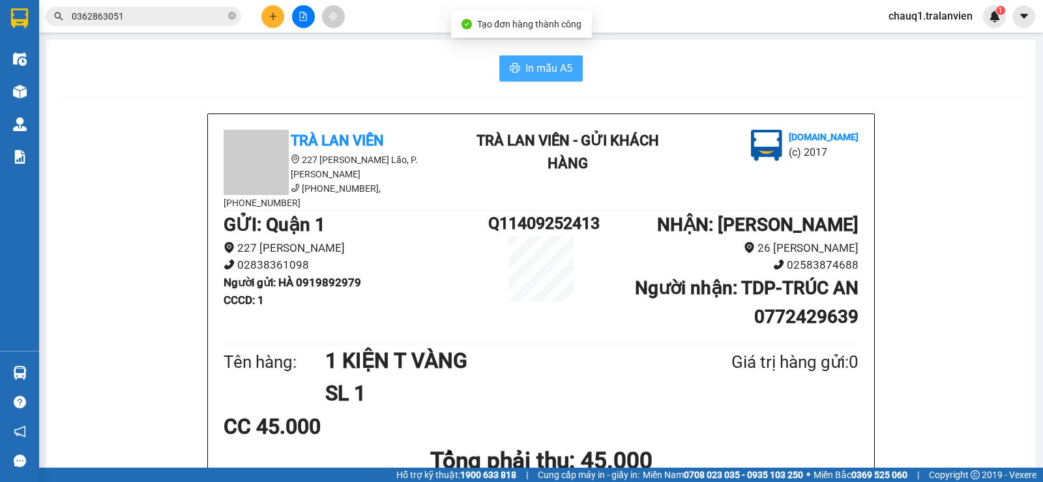
click at [526, 76] on span "In mẫu A5" at bounding box center [549, 68] width 47 height 16
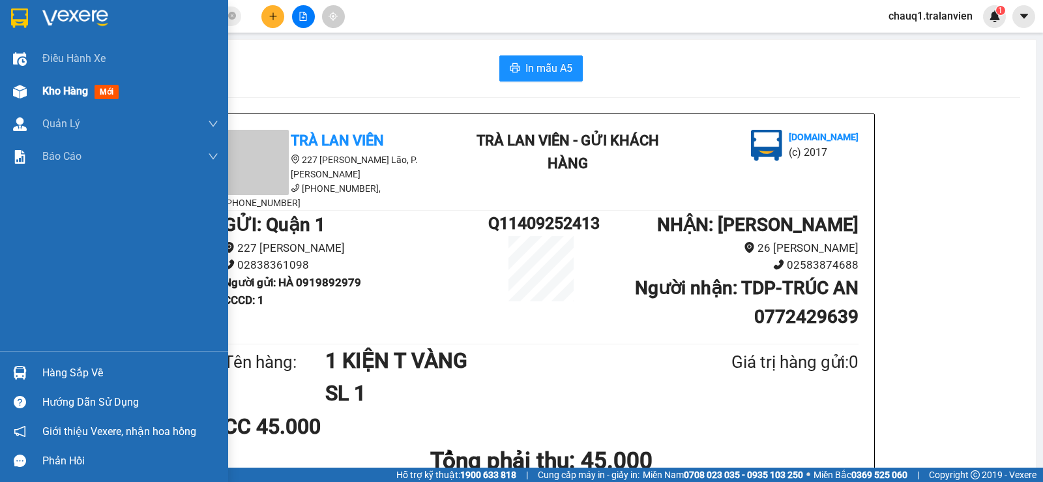
click at [68, 87] on span "Kho hàng" at bounding box center [65, 91] width 46 height 12
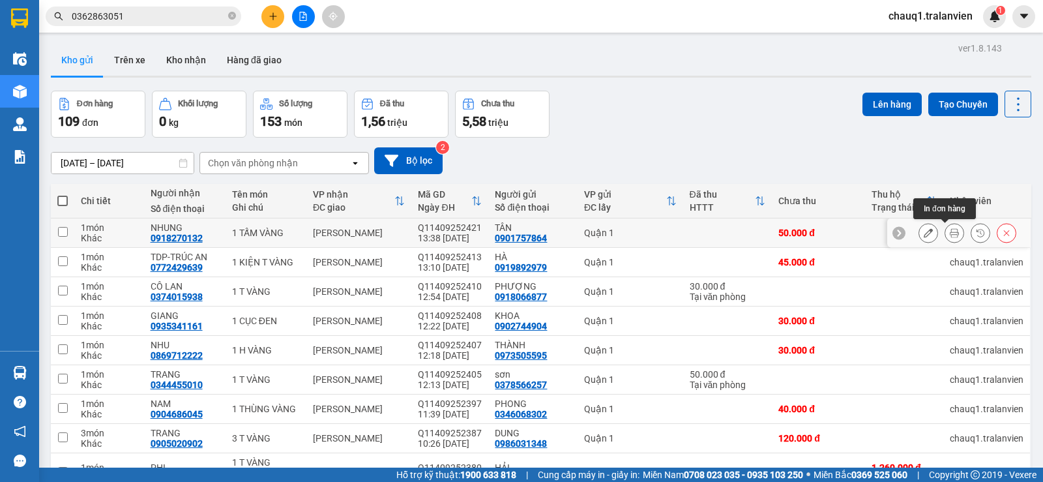
click at [946, 230] on button at bounding box center [955, 233] width 18 height 23
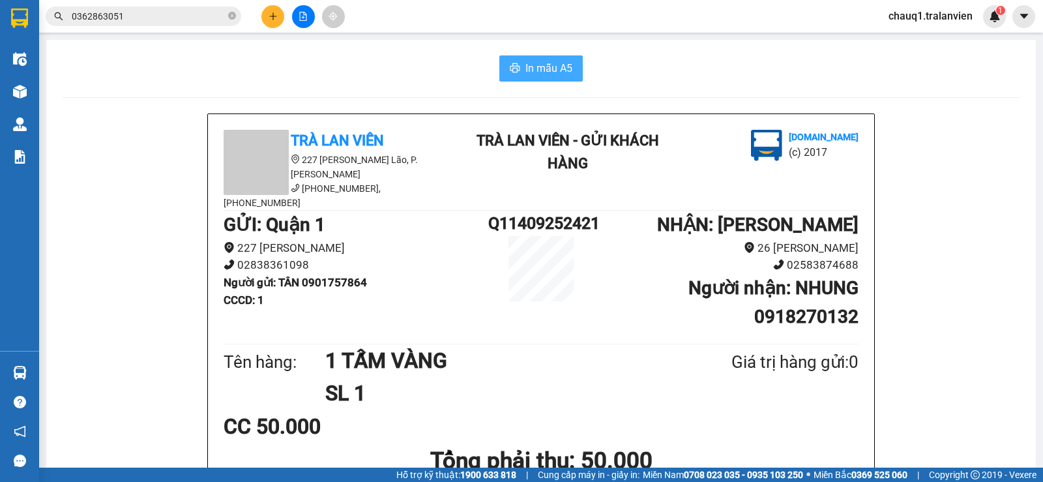
click at [526, 70] on span "In mẫu A5" at bounding box center [549, 68] width 47 height 16
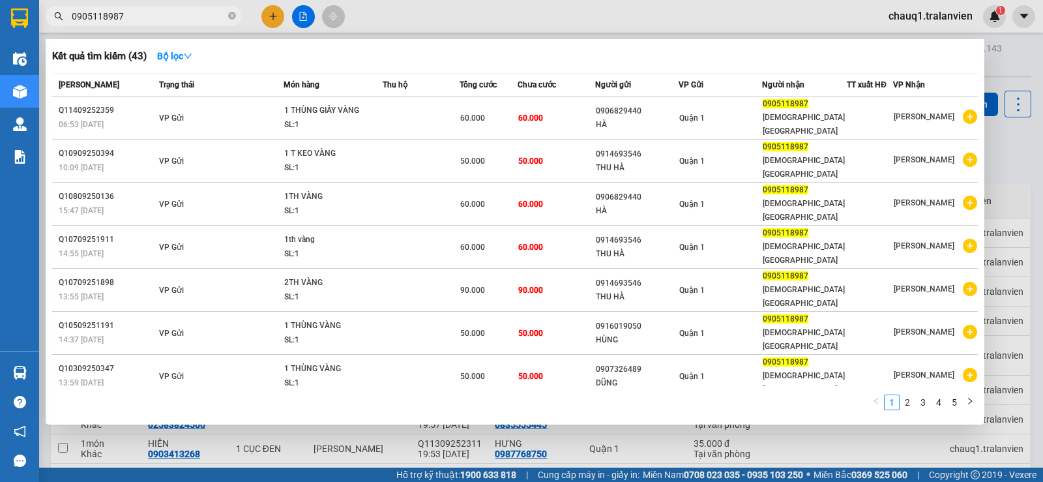
click at [163, 18] on input "0905118987" at bounding box center [149, 16] width 154 height 14
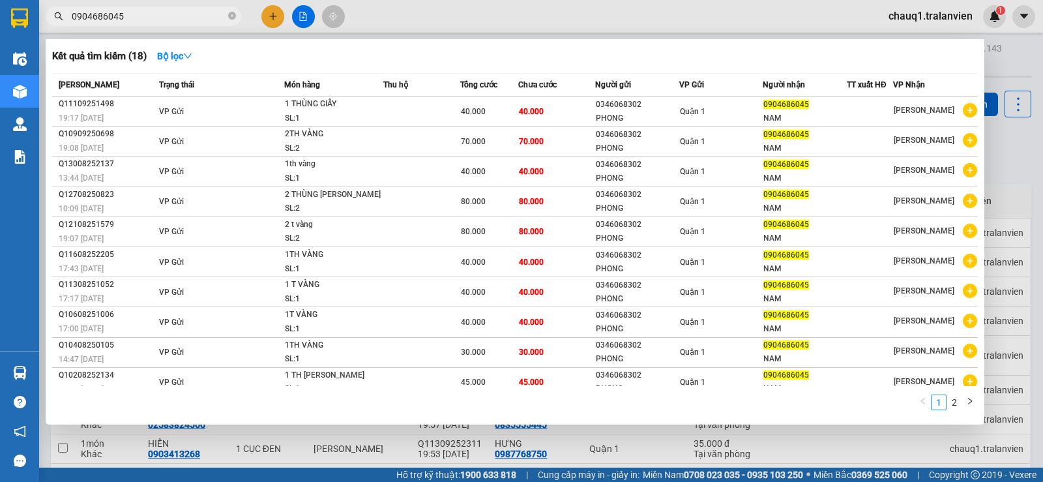
type input "0904686045"
